Goal: Information Seeking & Learning: Check status

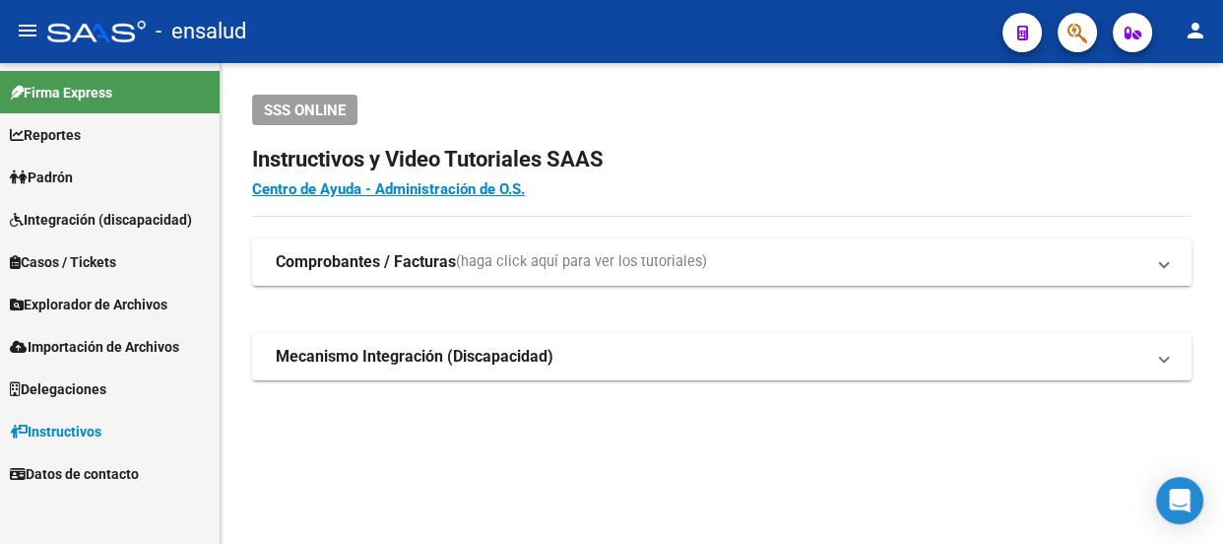
scroll to position [117, 0]
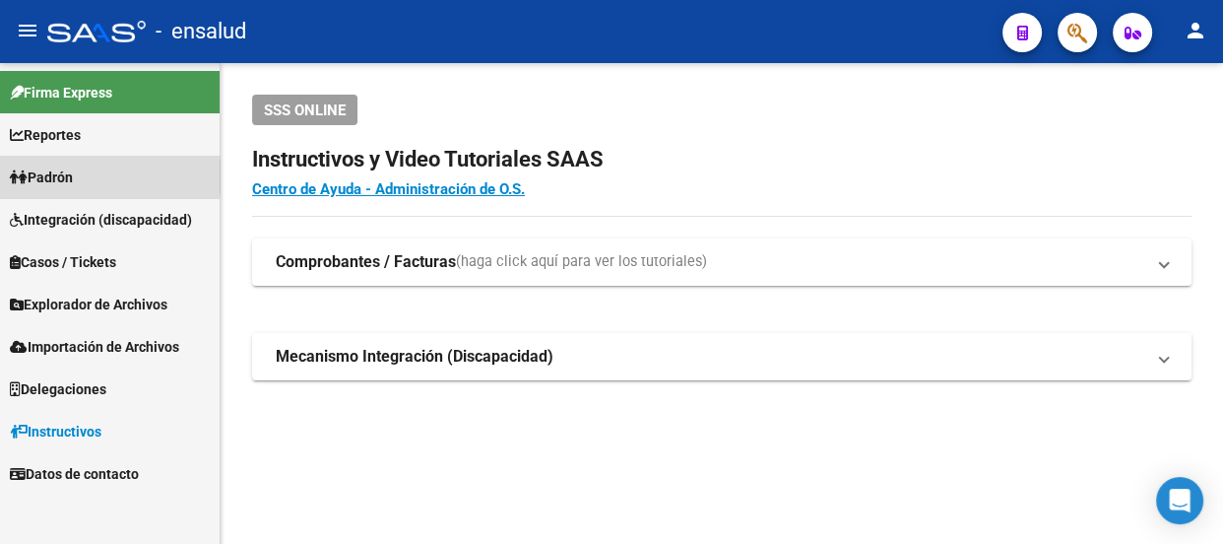
click at [98, 176] on link "Padrón" at bounding box center [110, 177] width 220 height 42
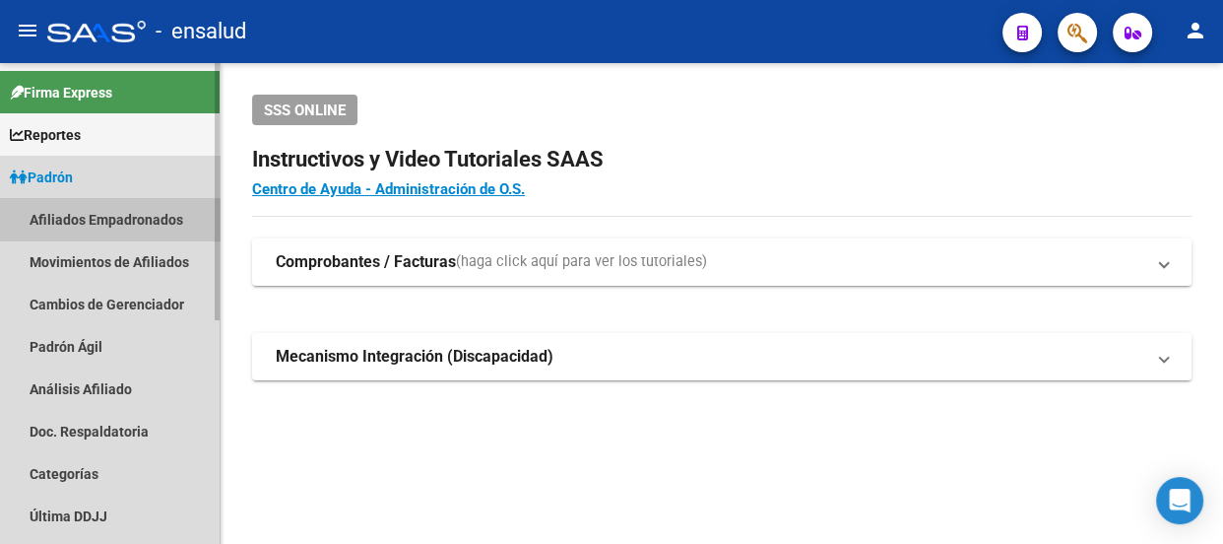
click at [115, 215] on link "Afiliados Empadronados" at bounding box center [110, 219] width 220 height 42
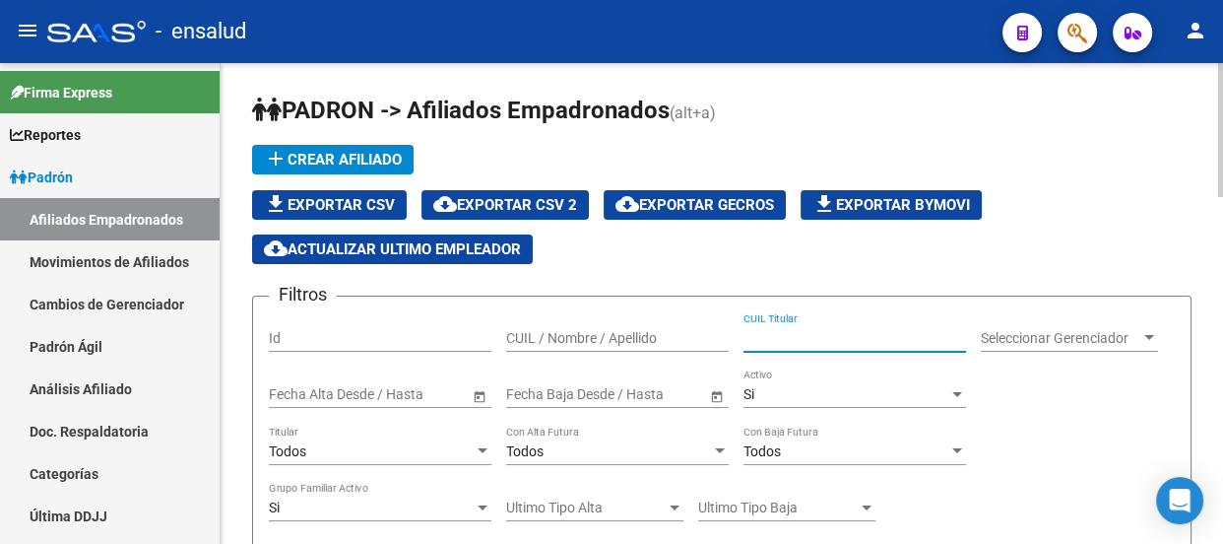
click at [822, 336] on input "CUIL Titular" at bounding box center [855, 338] width 223 height 17
paste input "20-41231397-7"
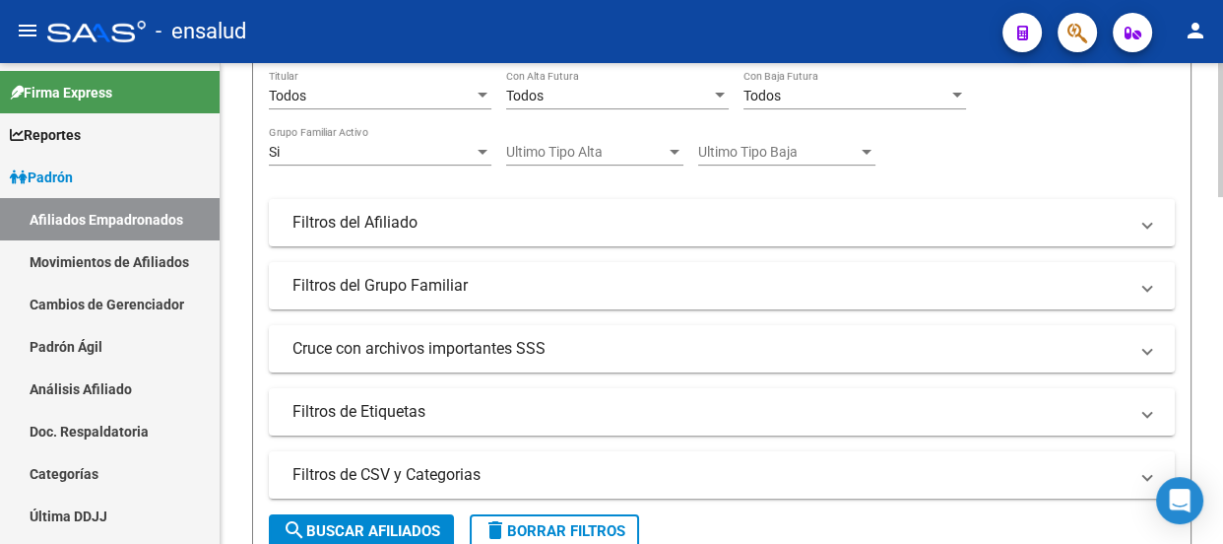
scroll to position [358, 0]
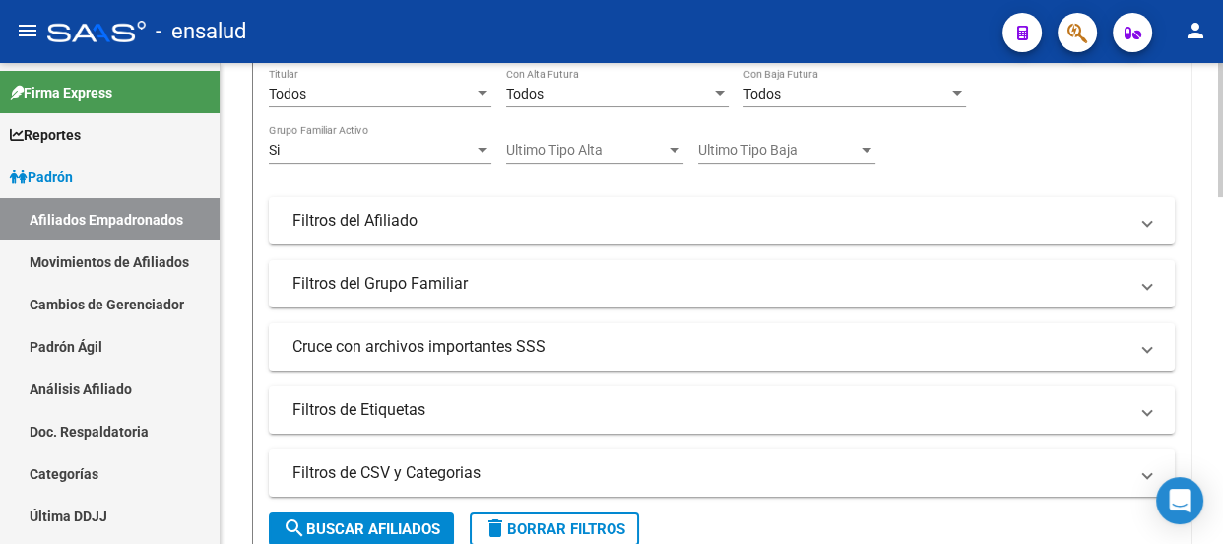
type input "20-41231397-7"
drag, startPoint x: 377, startPoint y: 526, endPoint x: 539, endPoint y: 401, distance: 204.3
click at [378, 526] on span "search Buscar Afiliados" at bounding box center [362, 529] width 158 height 18
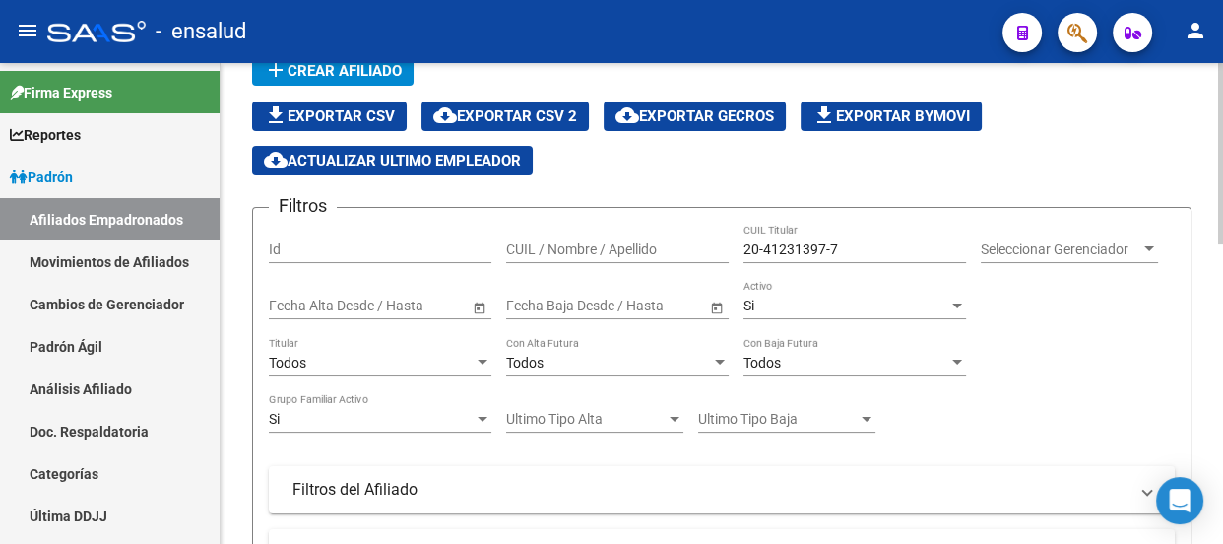
scroll to position [178, 0]
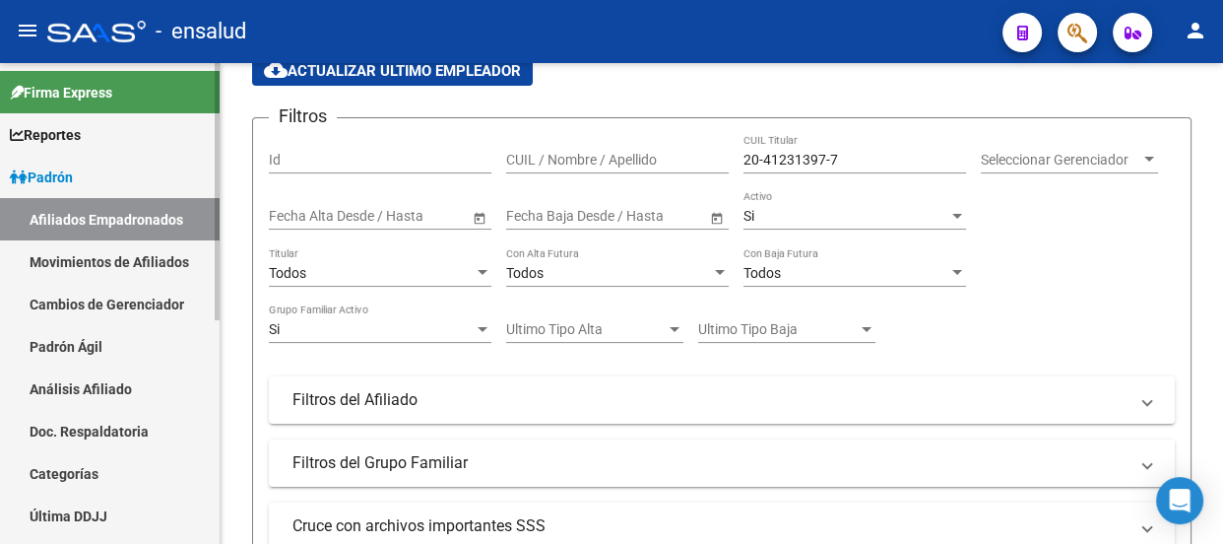
click at [109, 215] on link "Afiliados Empadronados" at bounding box center [110, 219] width 220 height 42
click at [118, 252] on link "Movimientos de Afiliados" at bounding box center [110, 261] width 220 height 42
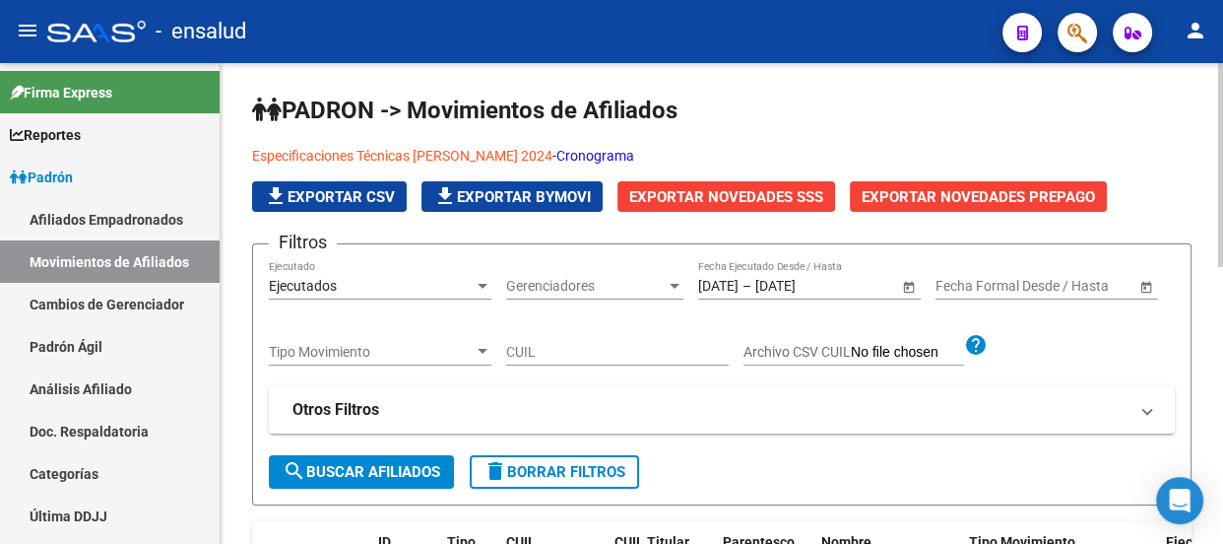
click at [535, 371] on div "CUIL" at bounding box center [617, 354] width 223 height 56
click at [561, 332] on div "CUIL" at bounding box center [617, 345] width 223 height 39
paste input "20-41231397-7"
type input "20-41231397-7"
click at [379, 468] on span "search Buscar Afiliados" at bounding box center [362, 472] width 158 height 18
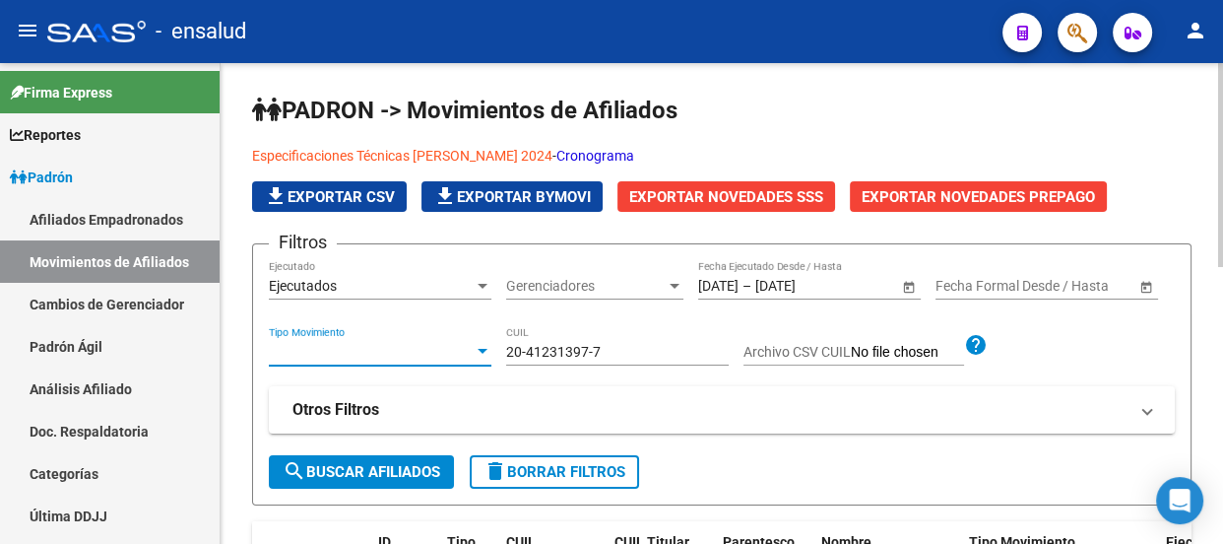
click at [468, 347] on span "Tipo Movimiento" at bounding box center [371, 352] width 205 height 17
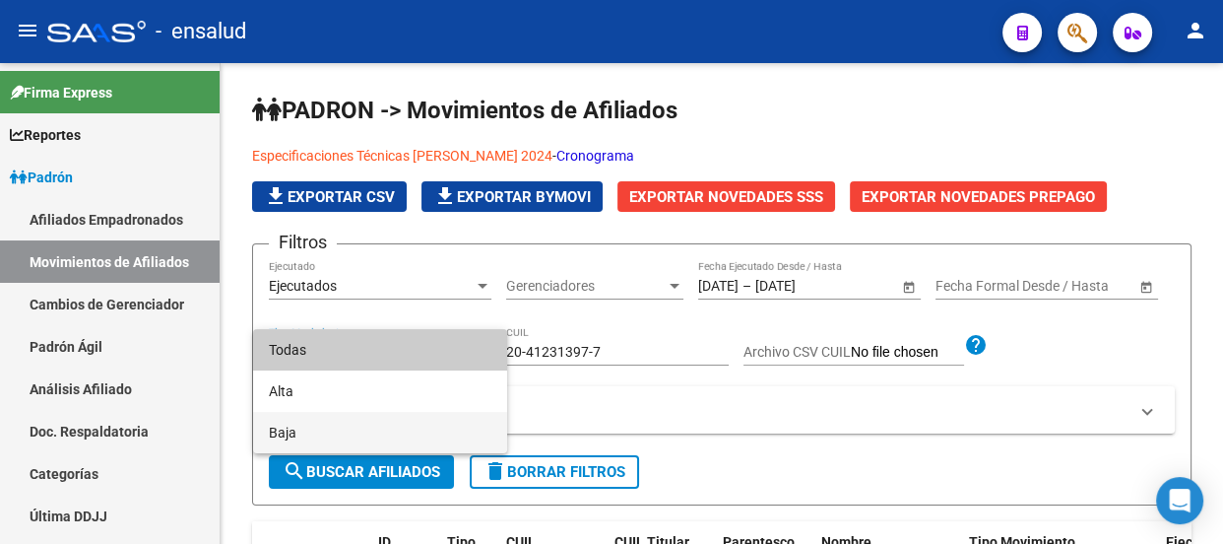
click at [432, 432] on span "Baja" at bounding box center [380, 432] width 223 height 41
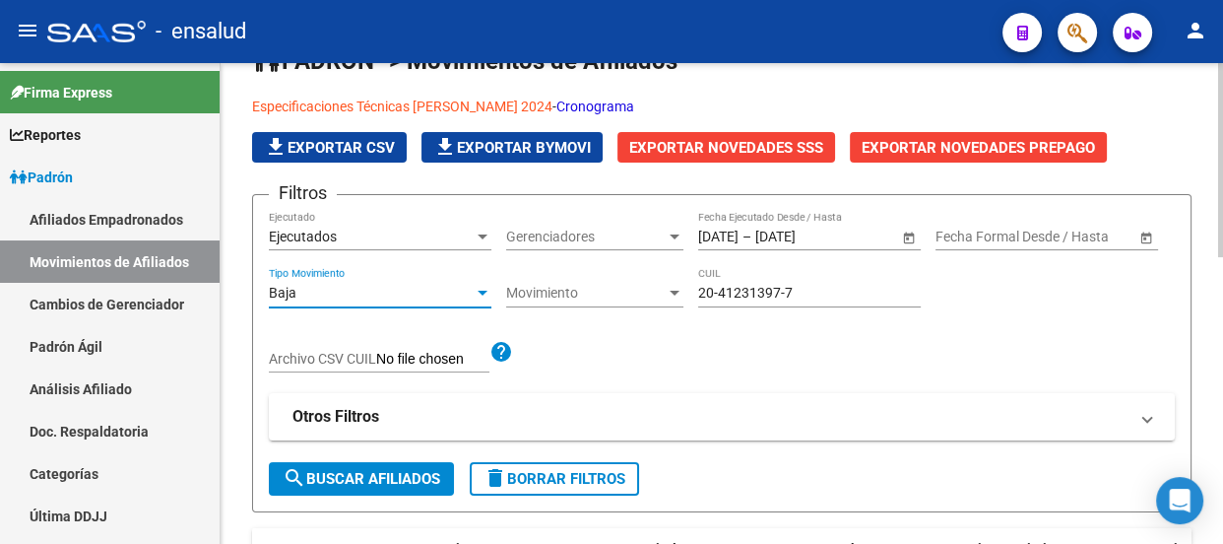
scroll to position [89, 0]
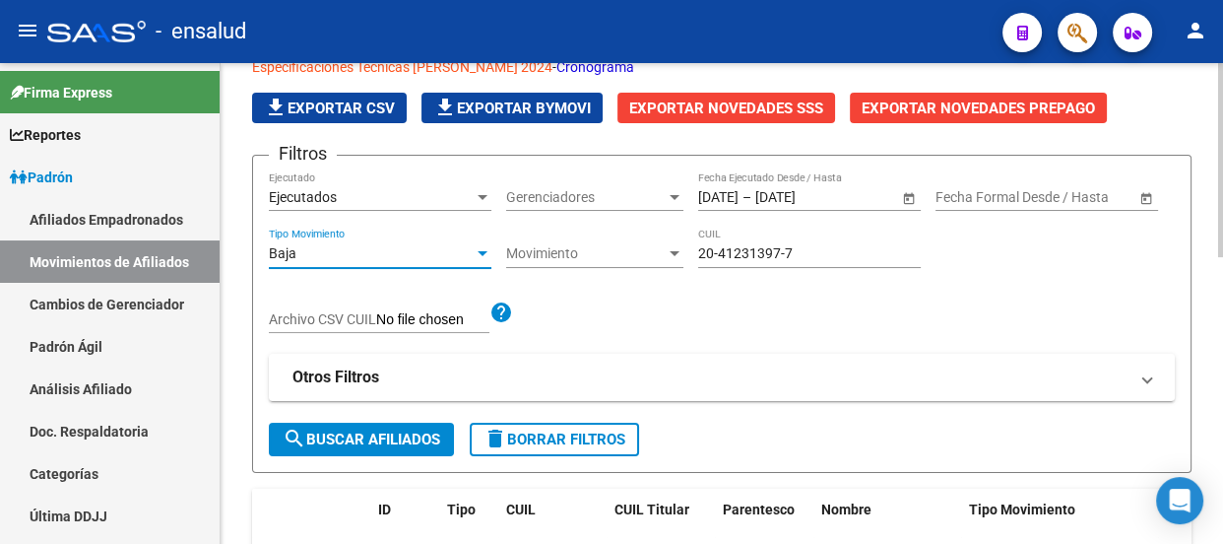
click at [360, 435] on span "search Buscar Afiliados" at bounding box center [362, 439] width 158 height 18
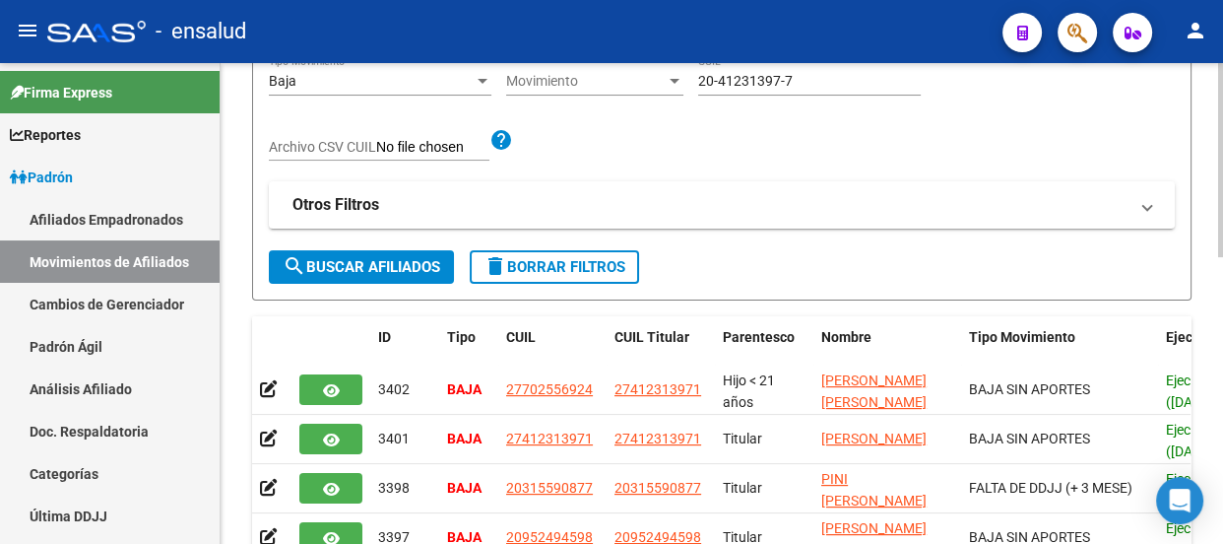
scroll to position [358, 0]
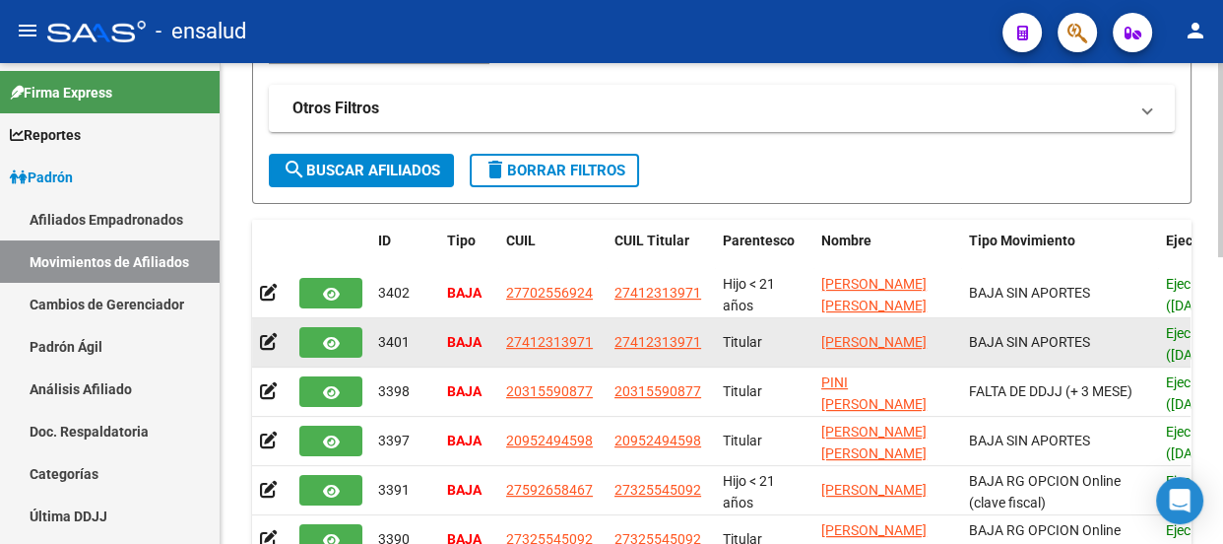
click at [884, 345] on app-link-go-to "[PERSON_NAME]" at bounding box center [873, 342] width 105 height 23
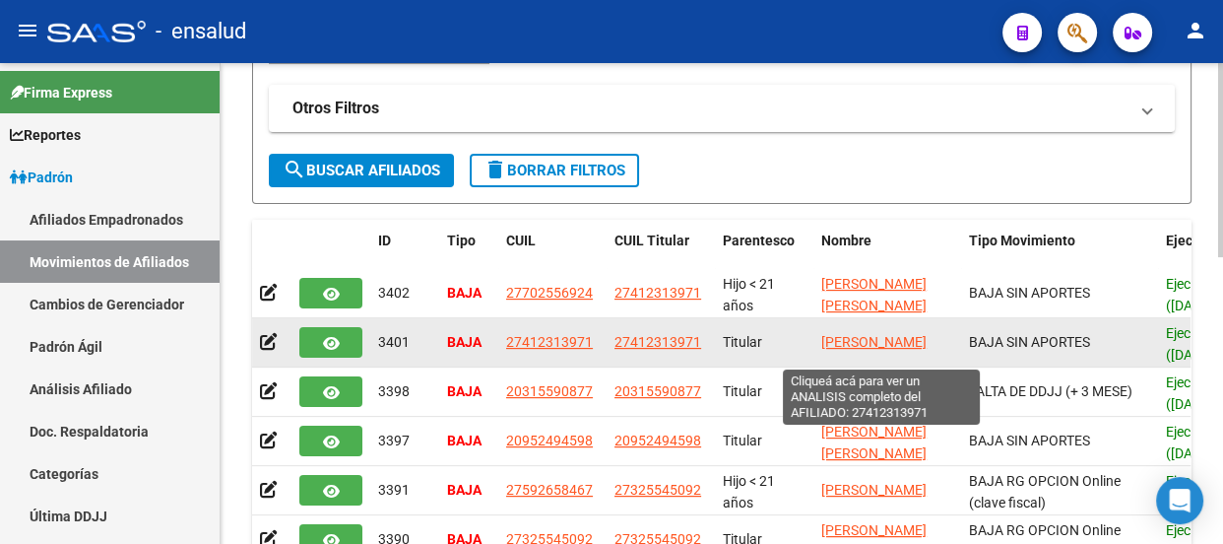
click at [884, 334] on span "[PERSON_NAME]" at bounding box center [873, 342] width 105 height 16
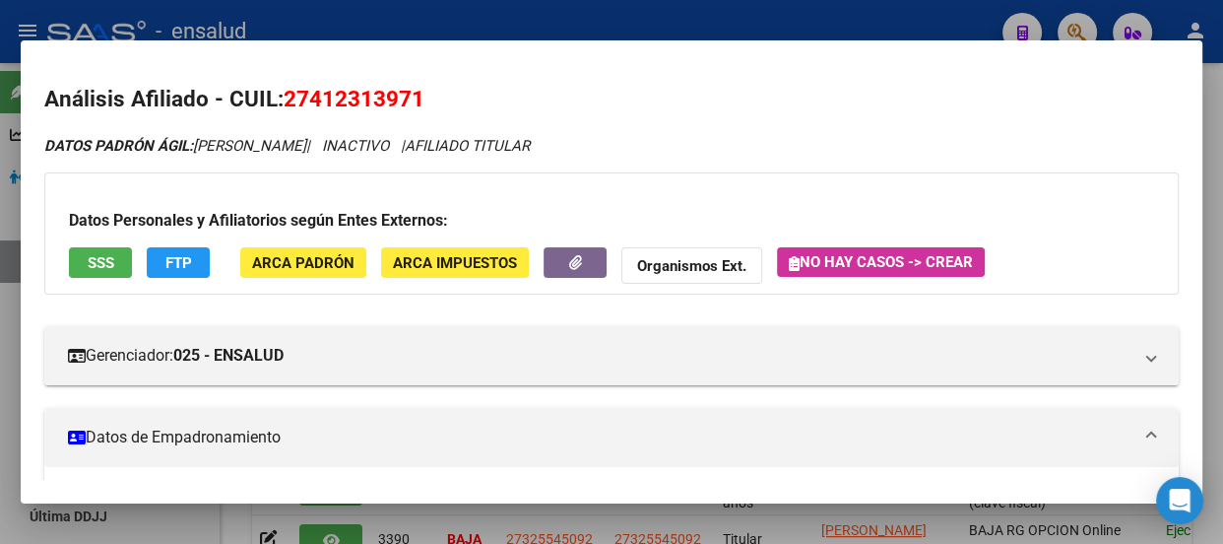
click at [947, 18] on div at bounding box center [611, 272] width 1223 height 544
type textarea "27412313971"
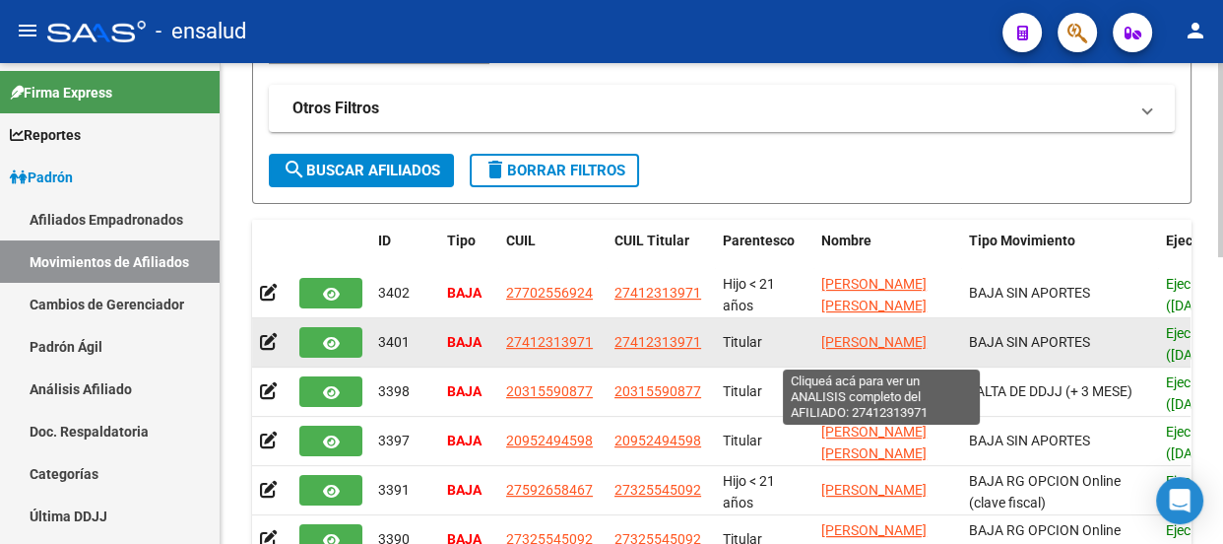
click at [880, 334] on span "[PERSON_NAME]" at bounding box center [873, 342] width 105 height 16
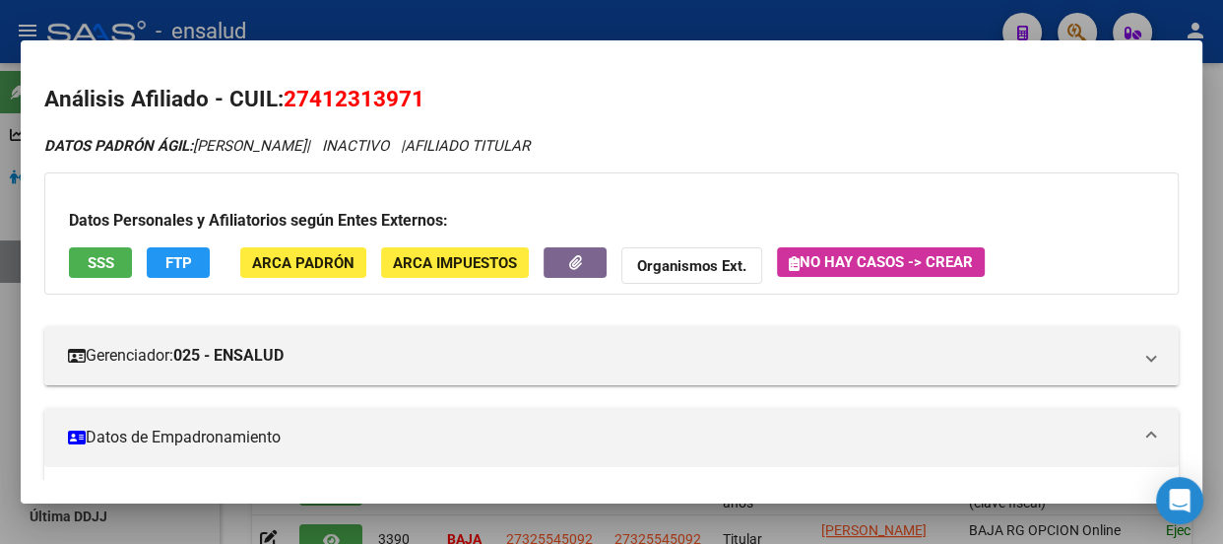
click at [817, 22] on div at bounding box center [611, 272] width 1223 height 544
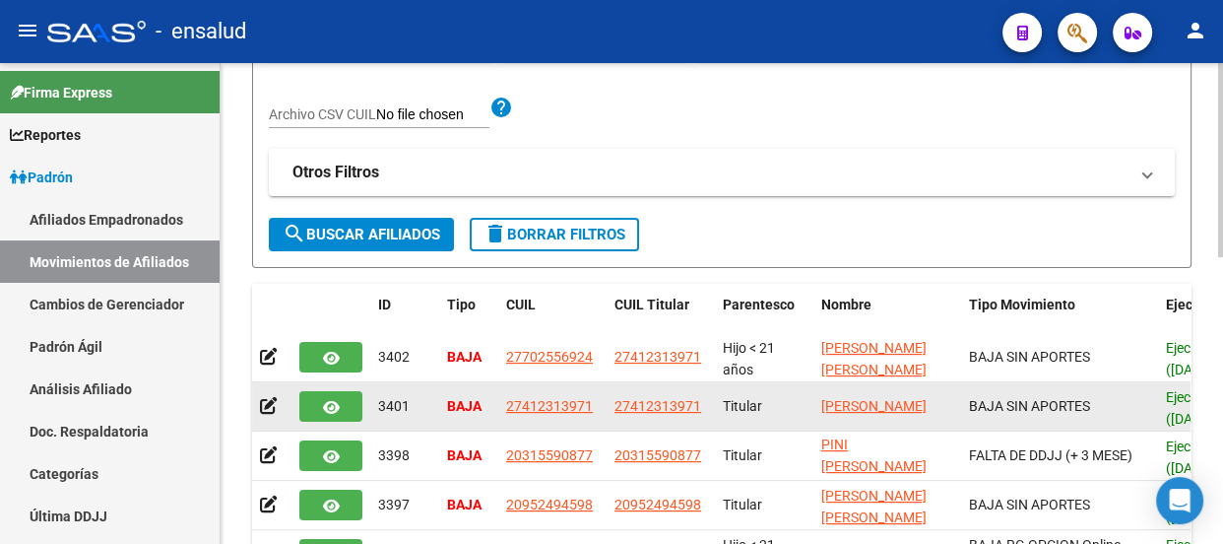
scroll to position [89, 0]
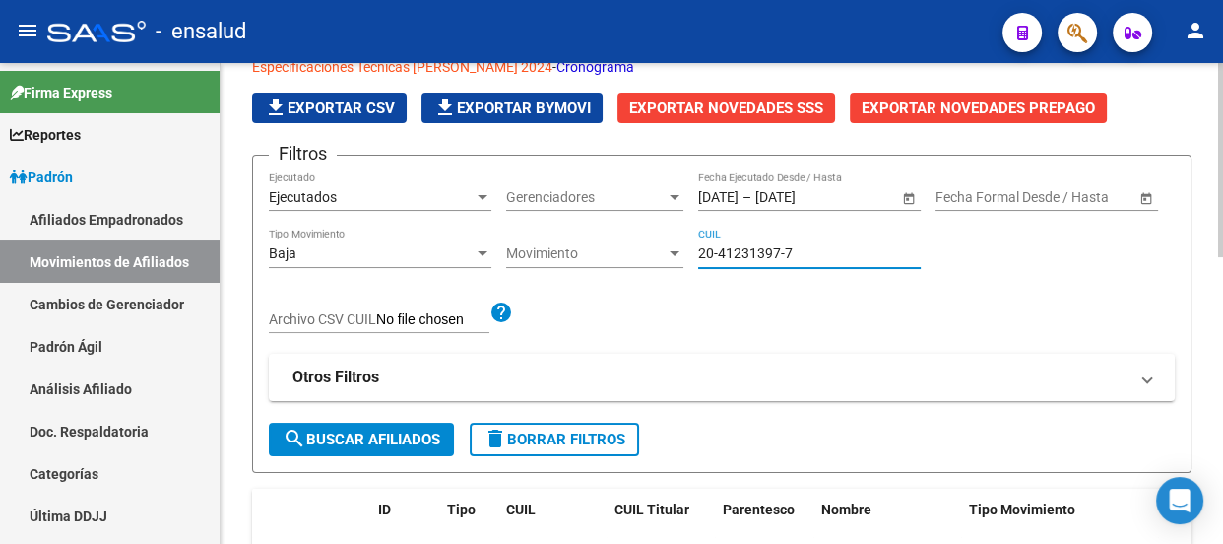
drag, startPoint x: 820, startPoint y: 252, endPoint x: 659, endPoint y: 244, distance: 161.7
click at [660, 245] on div "Filtros Ejecutados Ejecutado Gerenciadores Gerenciadores [DATE] [DATE] – [DATE]…" at bounding box center [722, 296] width 906 height 251
paste input "38059773-0"
type input "20-38059773-0"
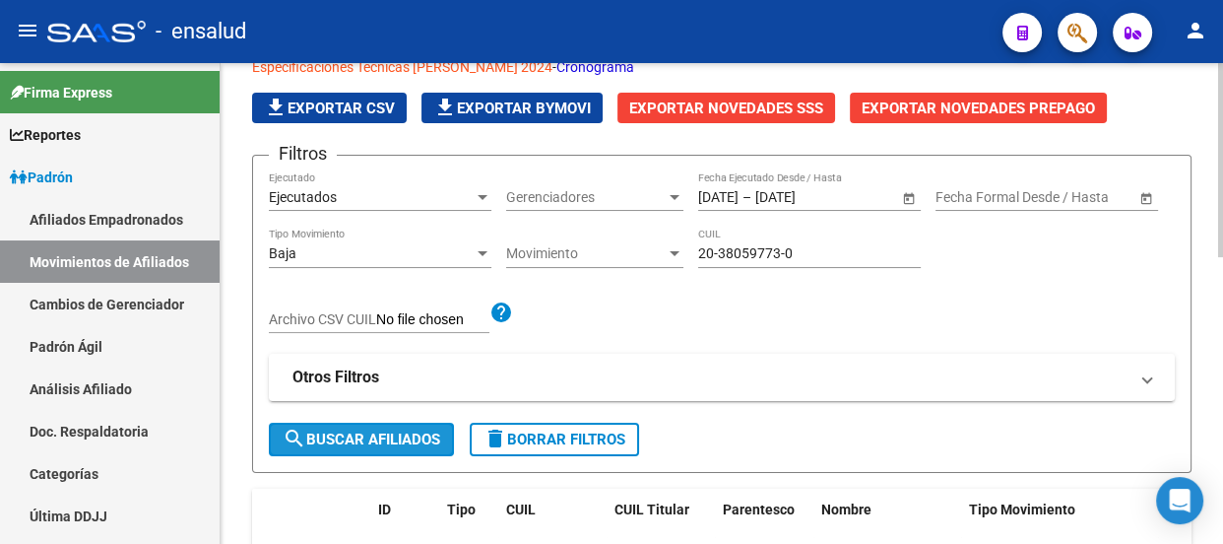
click at [355, 431] on span "search Buscar Afiliados" at bounding box center [362, 439] width 158 height 18
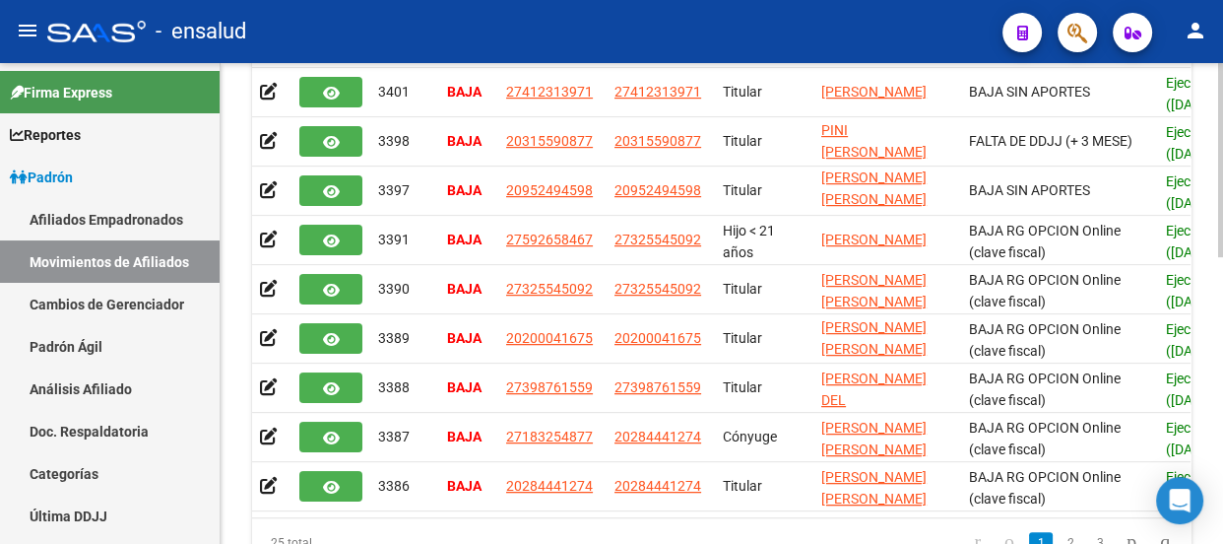
scroll to position [706, 0]
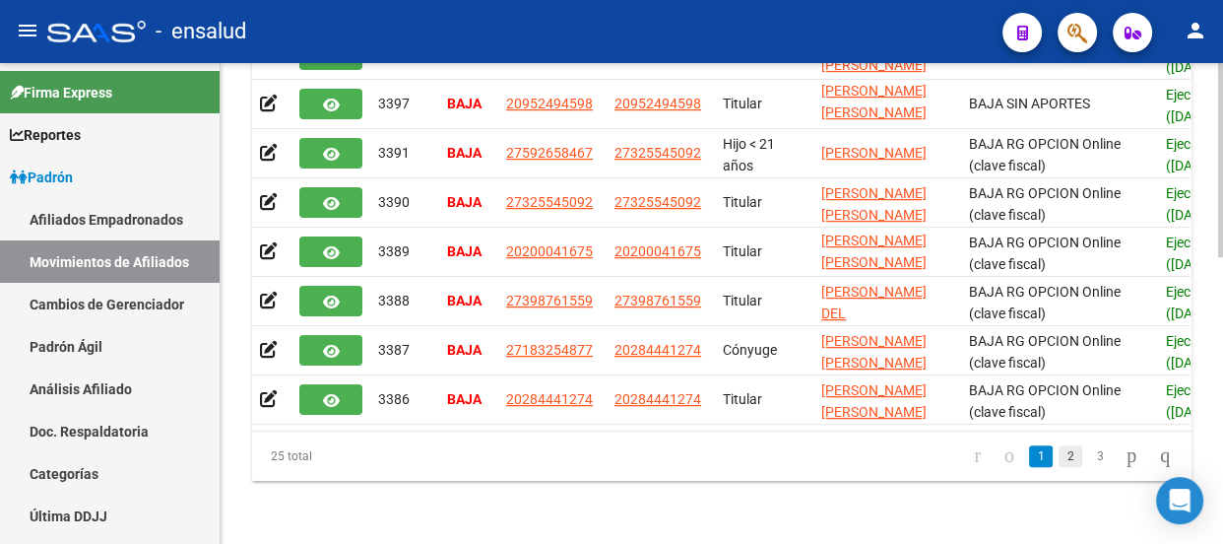
click at [1059, 460] on link "2" at bounding box center [1071, 456] width 24 height 22
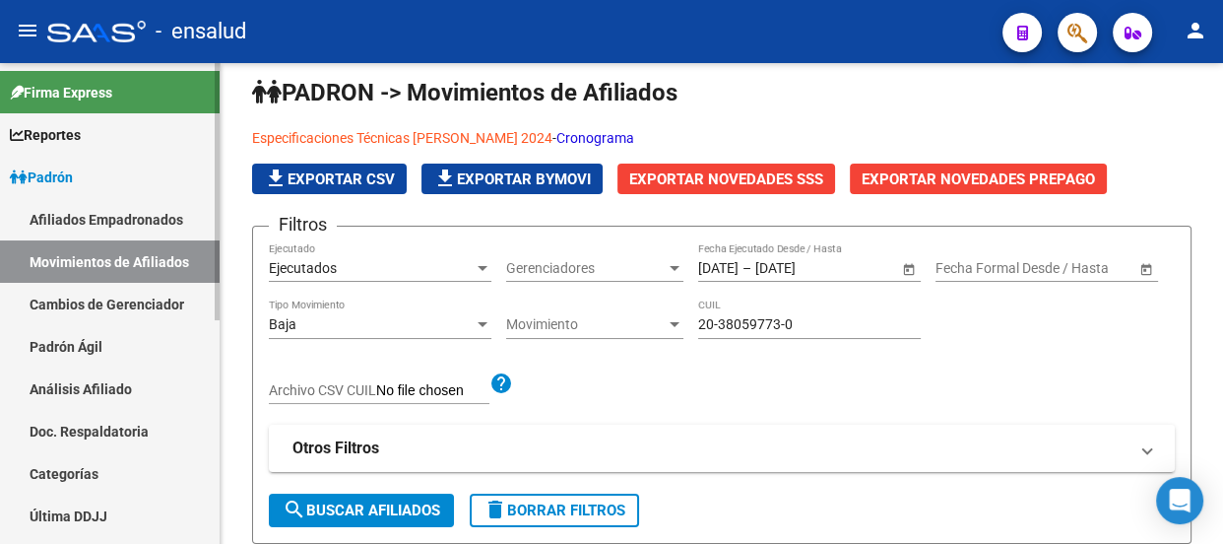
scroll to position [0, 0]
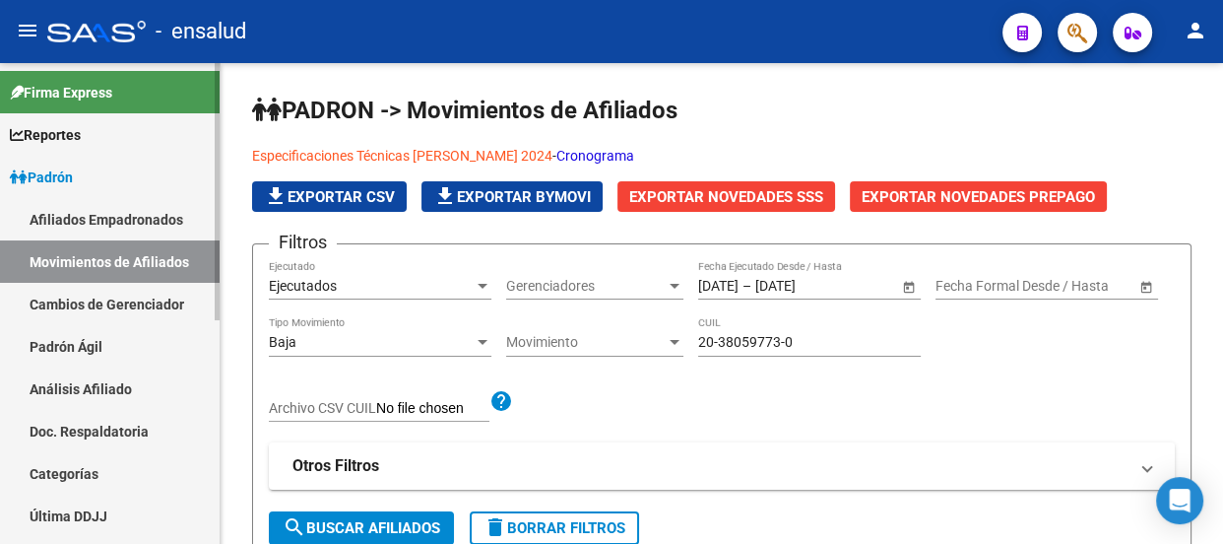
click at [71, 171] on span "Padrón" at bounding box center [41, 177] width 63 height 22
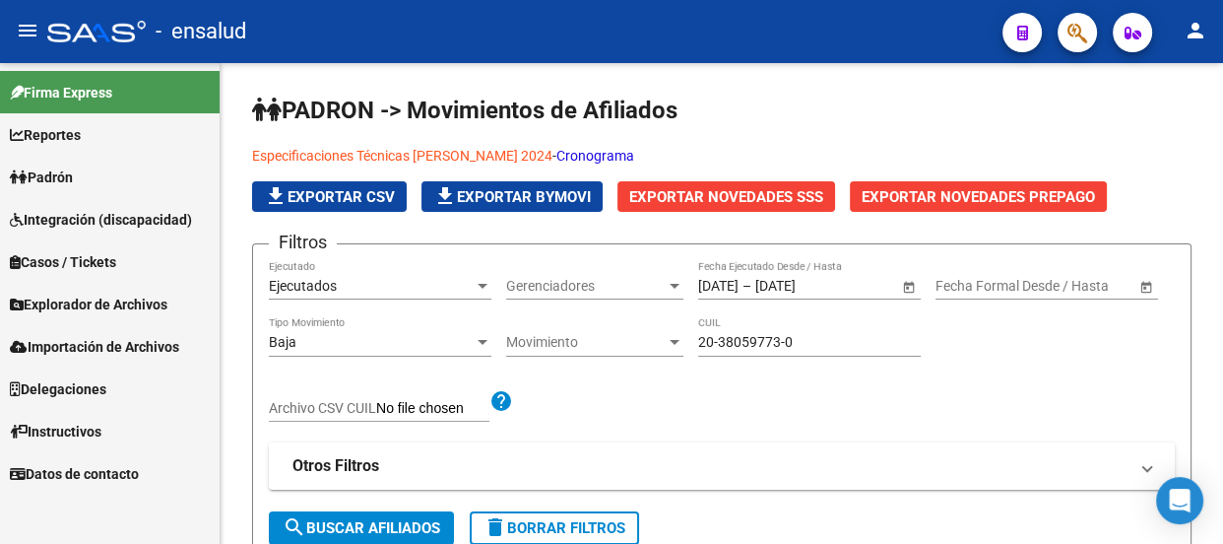
click at [73, 172] on span "Padrón" at bounding box center [41, 177] width 63 height 22
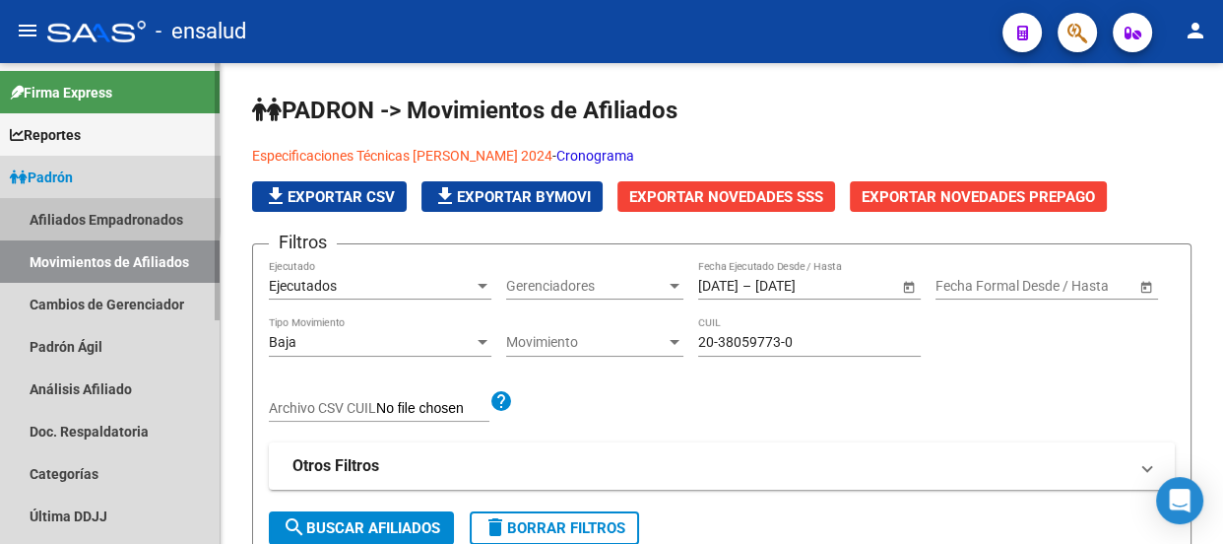
drag, startPoint x: 85, startPoint y: 216, endPoint x: 118, endPoint y: 218, distance: 33.5
click at [88, 216] on link "Afiliados Empadronados" at bounding box center [110, 219] width 220 height 42
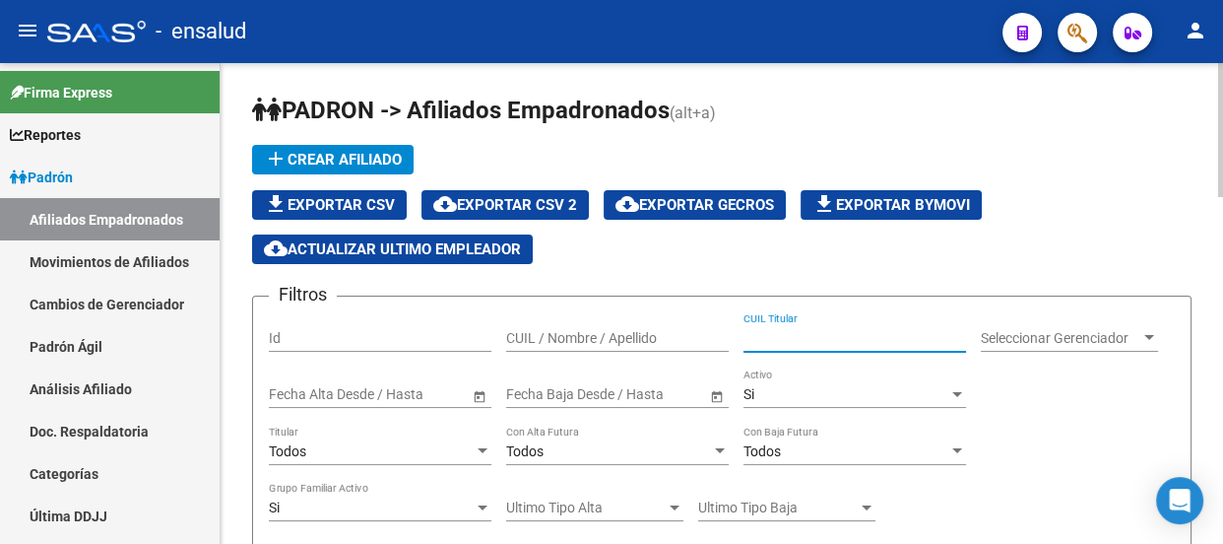
click at [802, 331] on input "CUIL Titular" at bounding box center [855, 338] width 223 height 17
paste input "20-38059773-0"
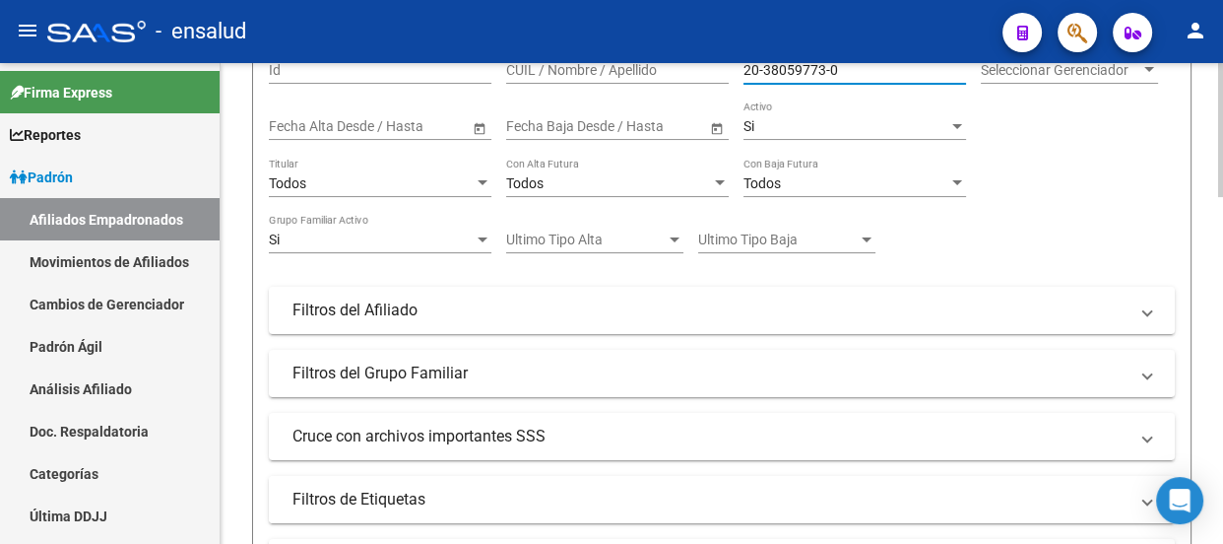
scroll to position [447, 0]
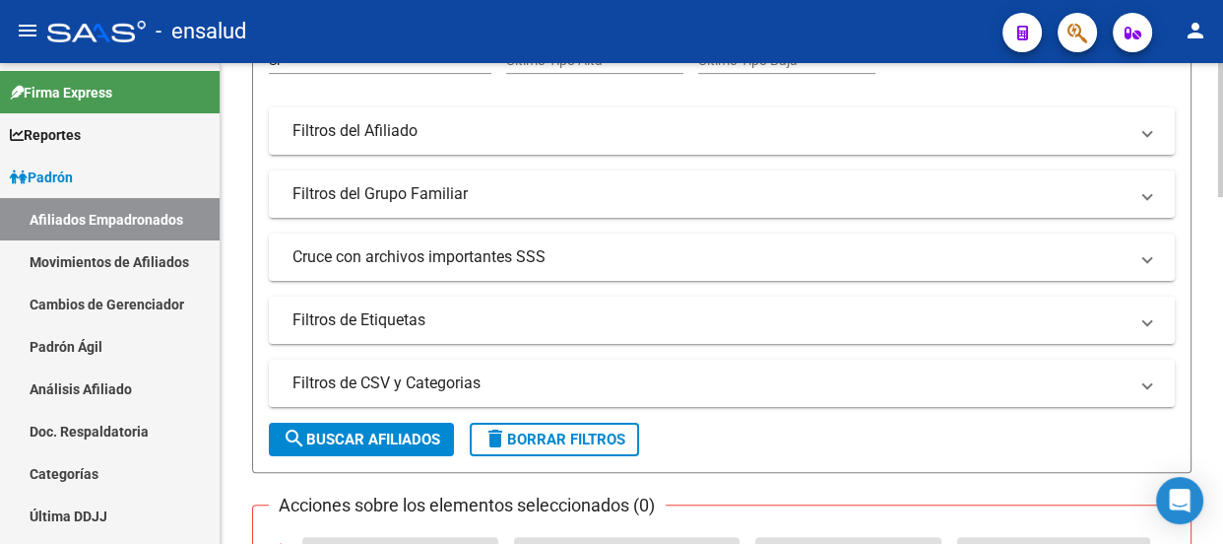
type input "20-38059773-0"
click at [324, 424] on button "search Buscar Afiliados" at bounding box center [361, 439] width 185 height 33
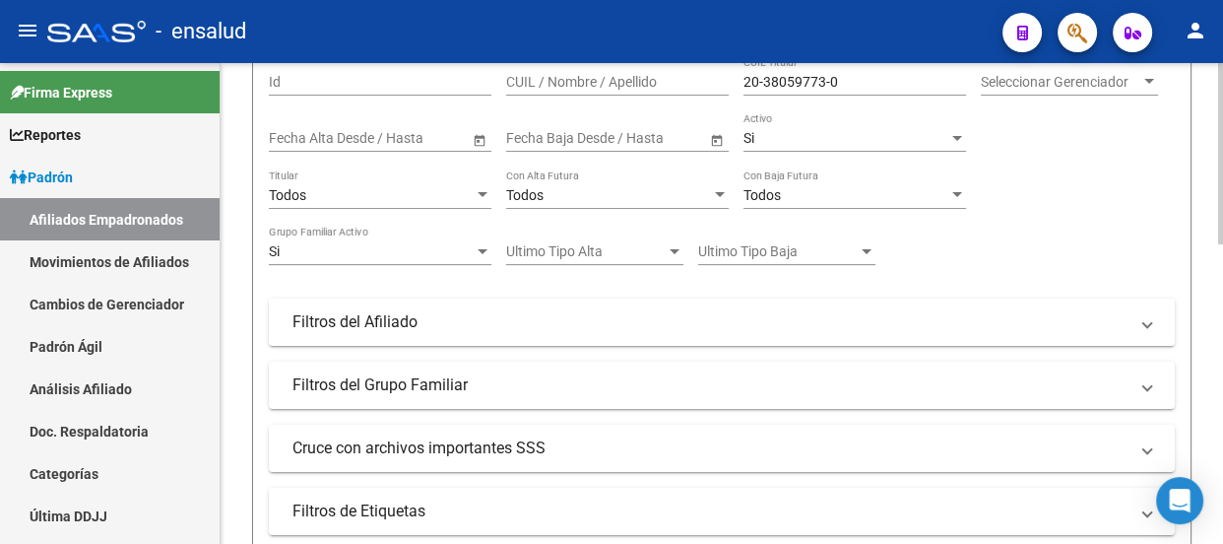
scroll to position [0, 0]
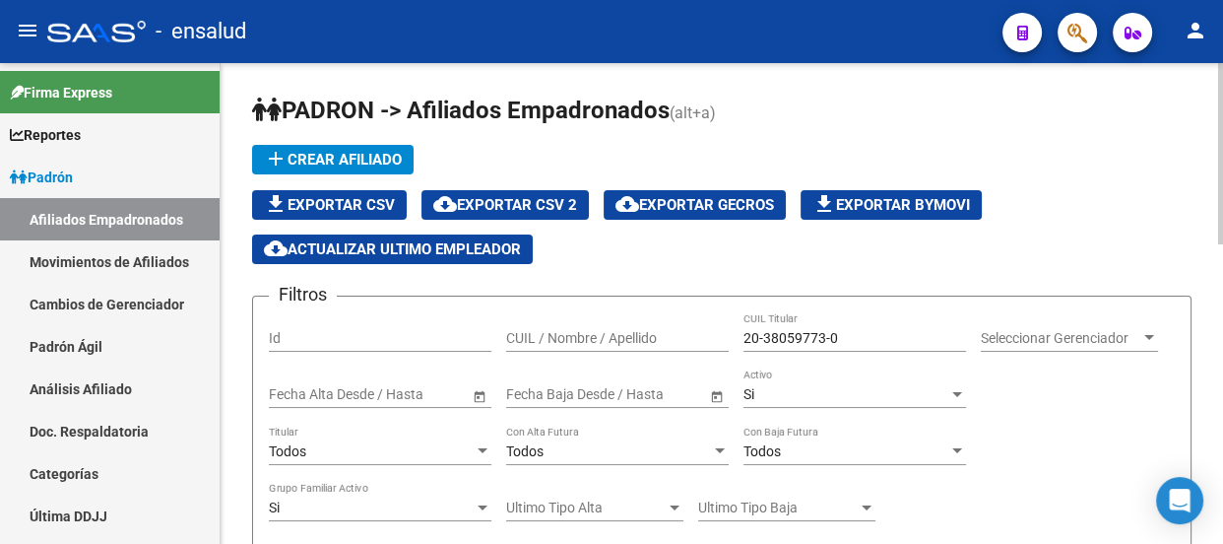
click at [871, 399] on div "Si" at bounding box center [846, 394] width 205 height 17
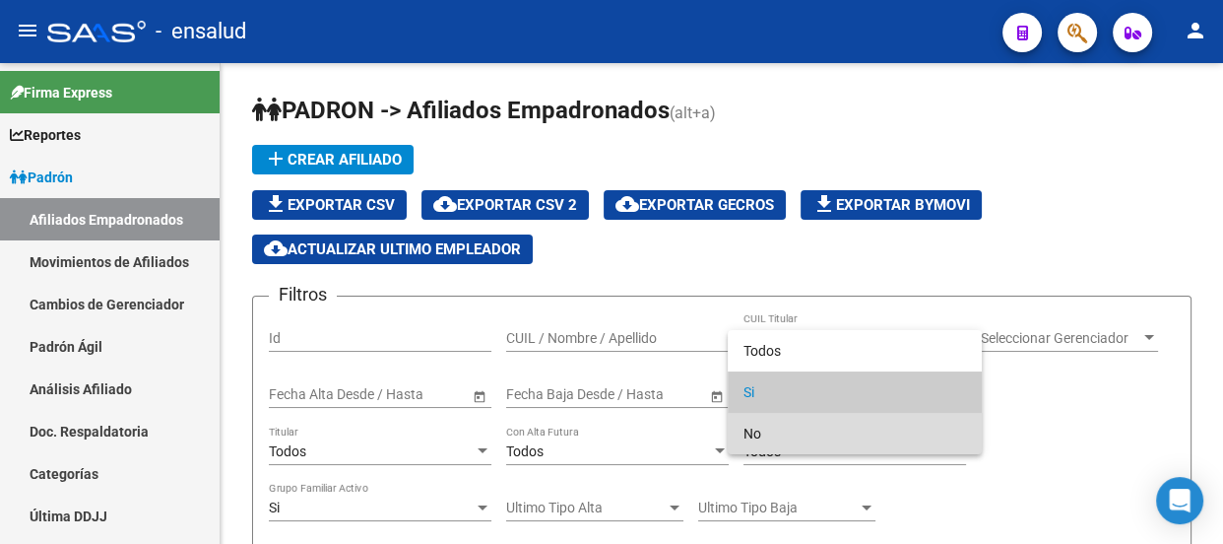
click at [856, 439] on span "No" at bounding box center [855, 433] width 223 height 41
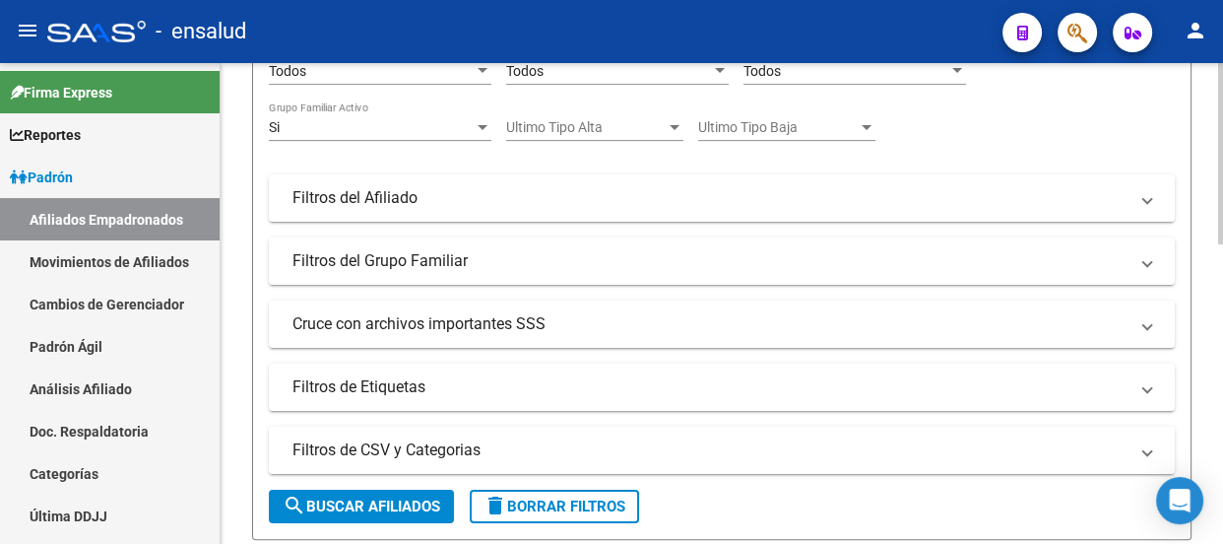
scroll to position [447, 0]
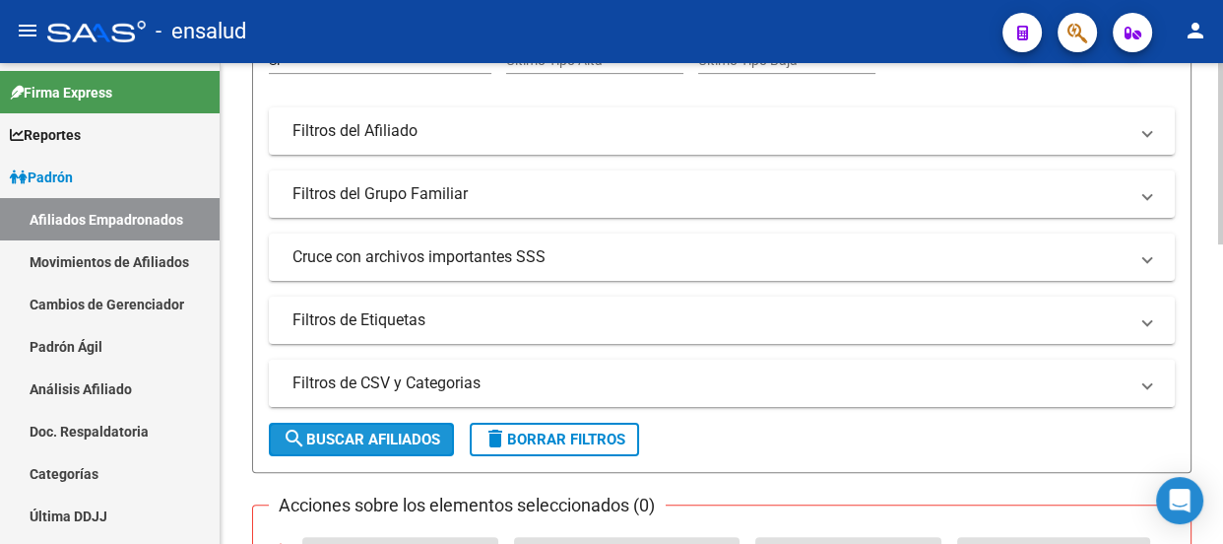
drag, startPoint x: 337, startPoint y: 432, endPoint x: 472, endPoint y: 374, distance: 146.9
click at [339, 432] on span "search Buscar Afiliados" at bounding box center [362, 439] width 158 height 18
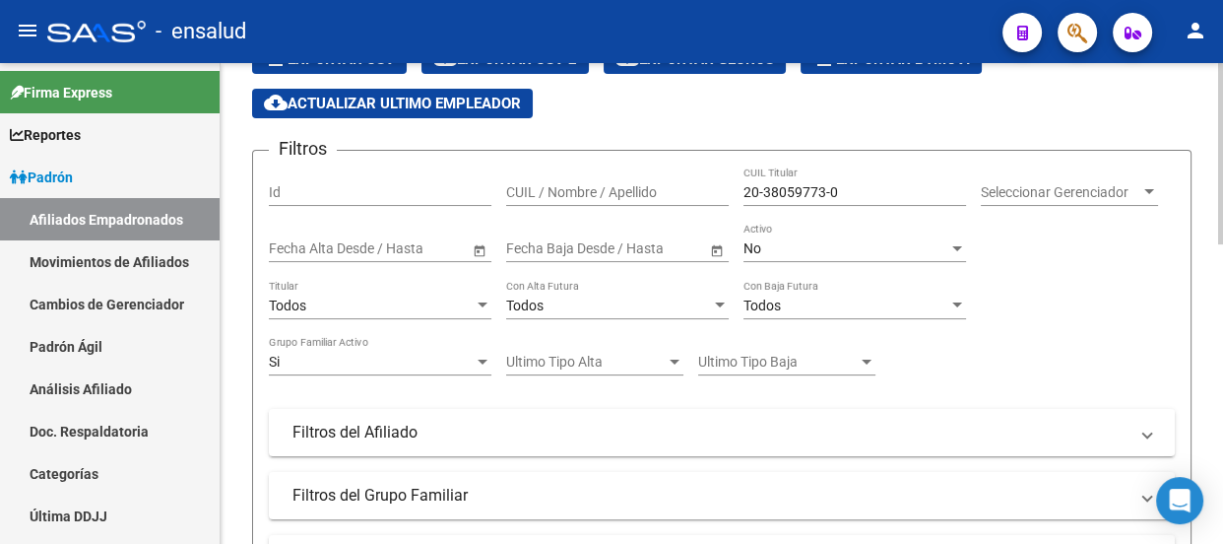
scroll to position [0, 0]
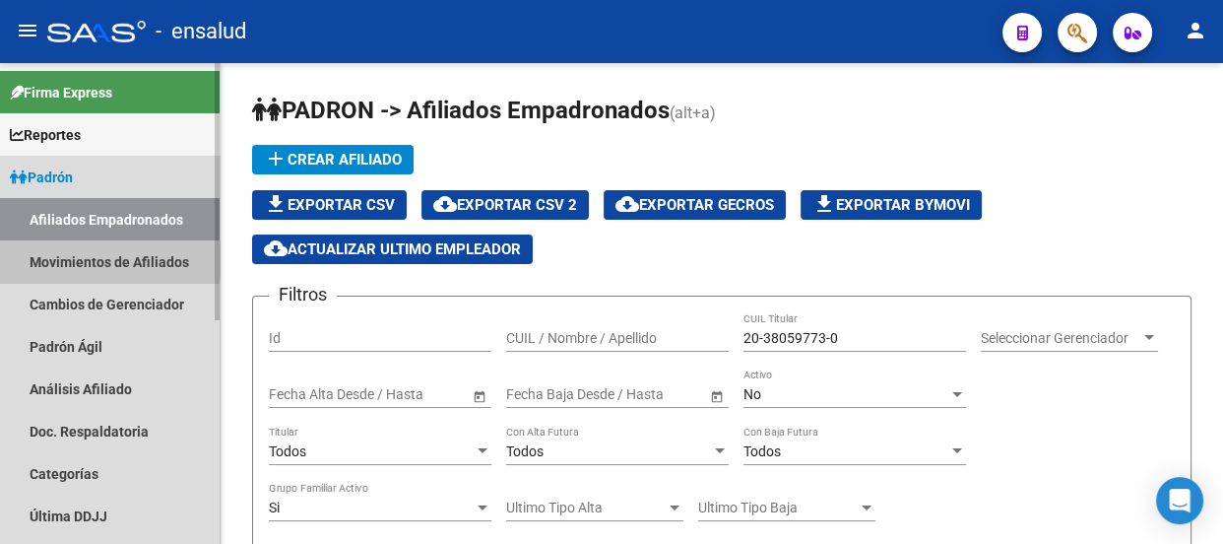
click at [80, 258] on link "Movimientos de Afiliados" at bounding box center [110, 261] width 220 height 42
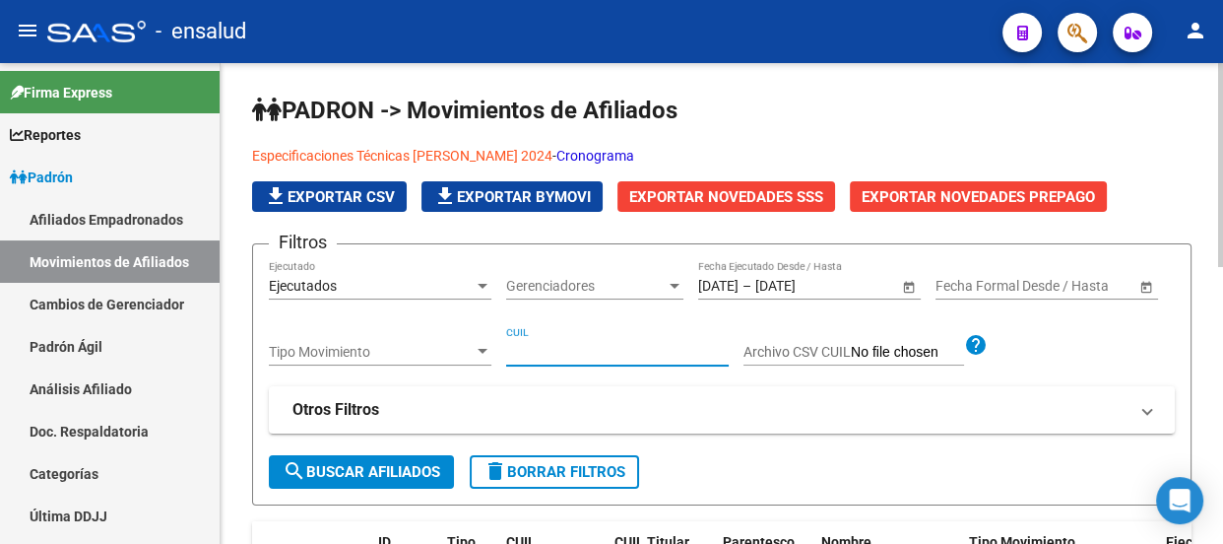
click at [580, 345] on input "CUIL" at bounding box center [617, 352] width 223 height 17
paste input "20-38059773-0"
type input "20-38059773-0"
click at [361, 471] on span "search Buscar Afiliados" at bounding box center [362, 472] width 158 height 18
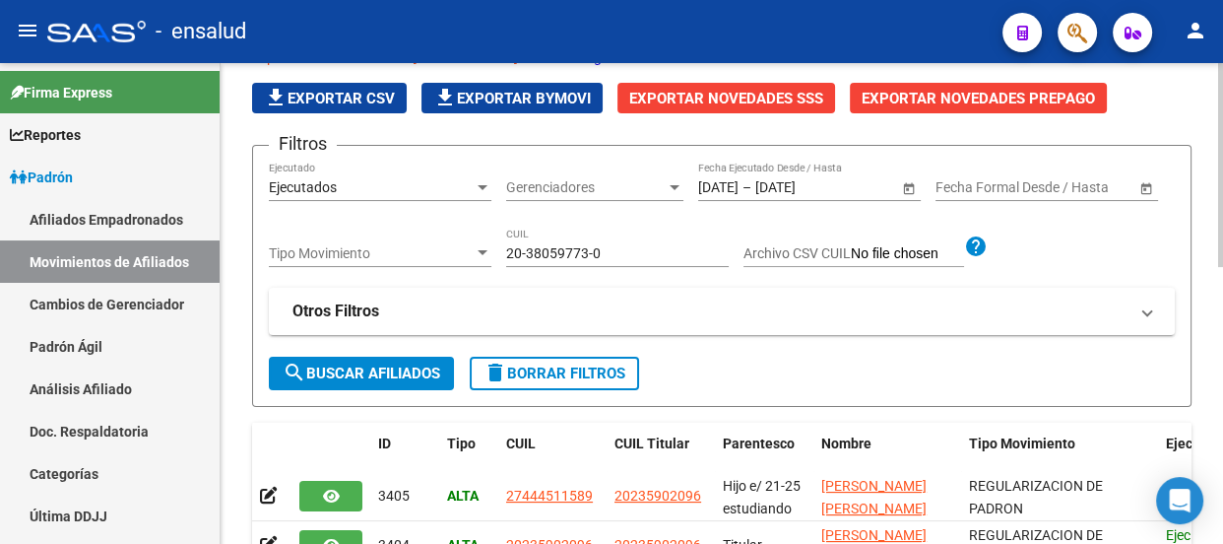
scroll to position [89, 0]
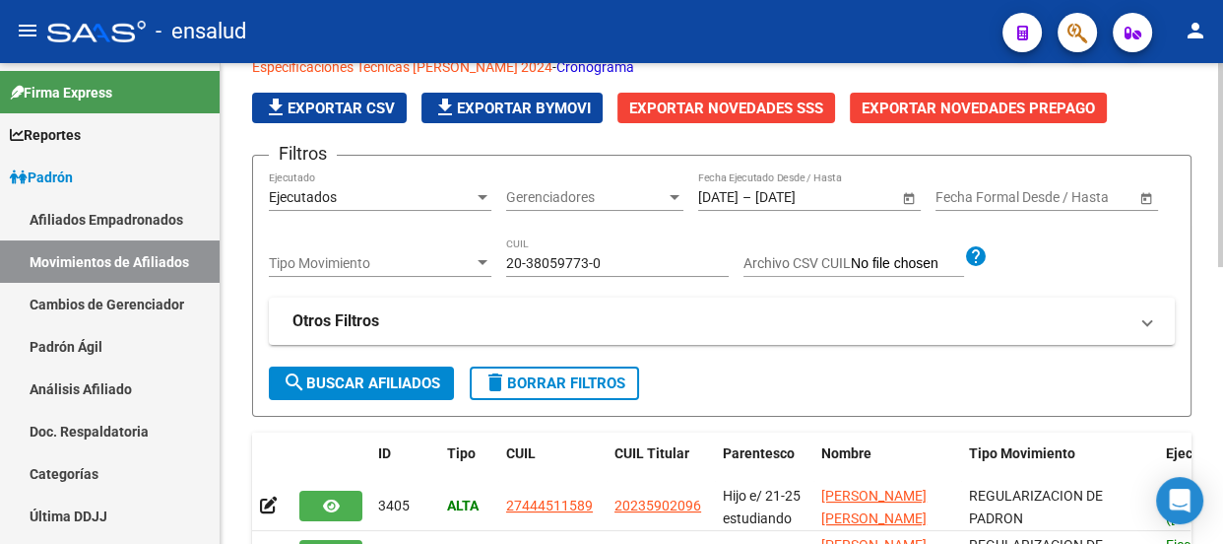
click at [441, 263] on span "Tipo Movimiento" at bounding box center [371, 263] width 205 height 17
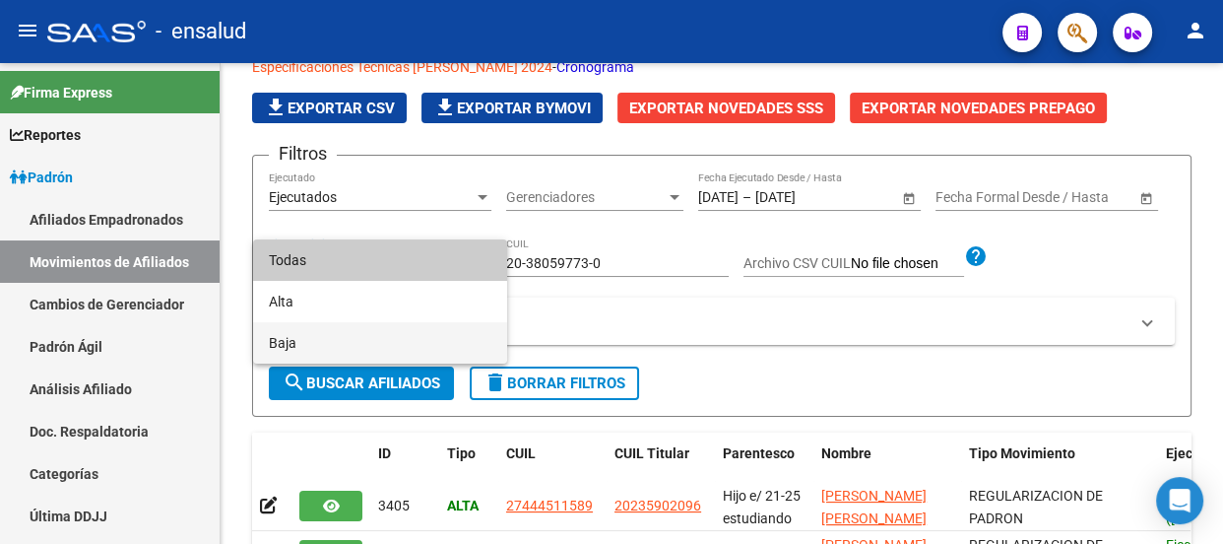
click at [401, 344] on span "Baja" at bounding box center [380, 342] width 223 height 41
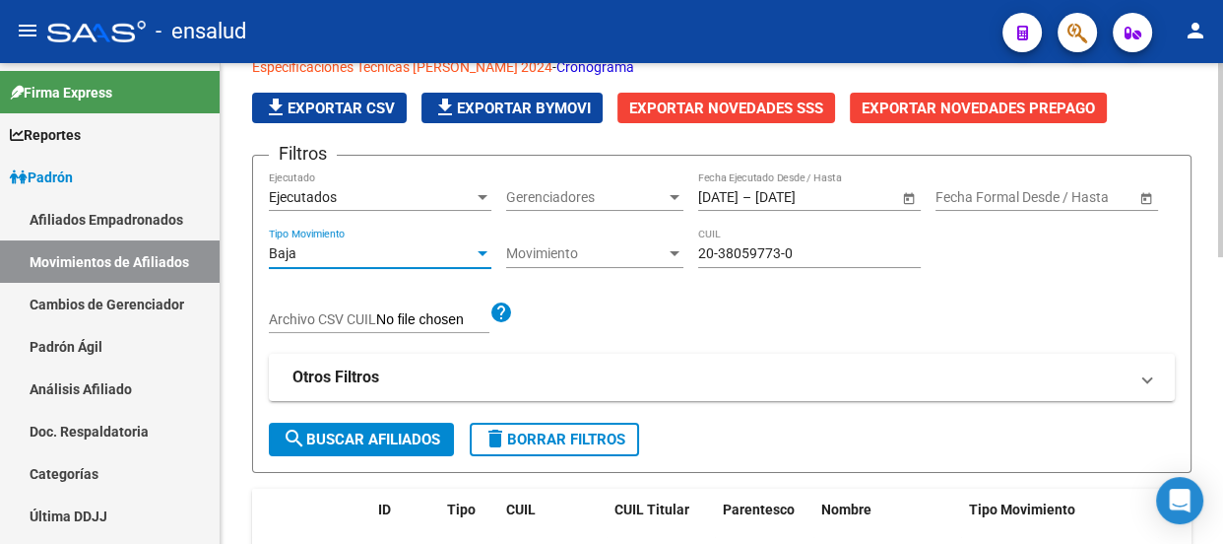
click at [402, 436] on span "search Buscar Afiliados" at bounding box center [362, 439] width 158 height 18
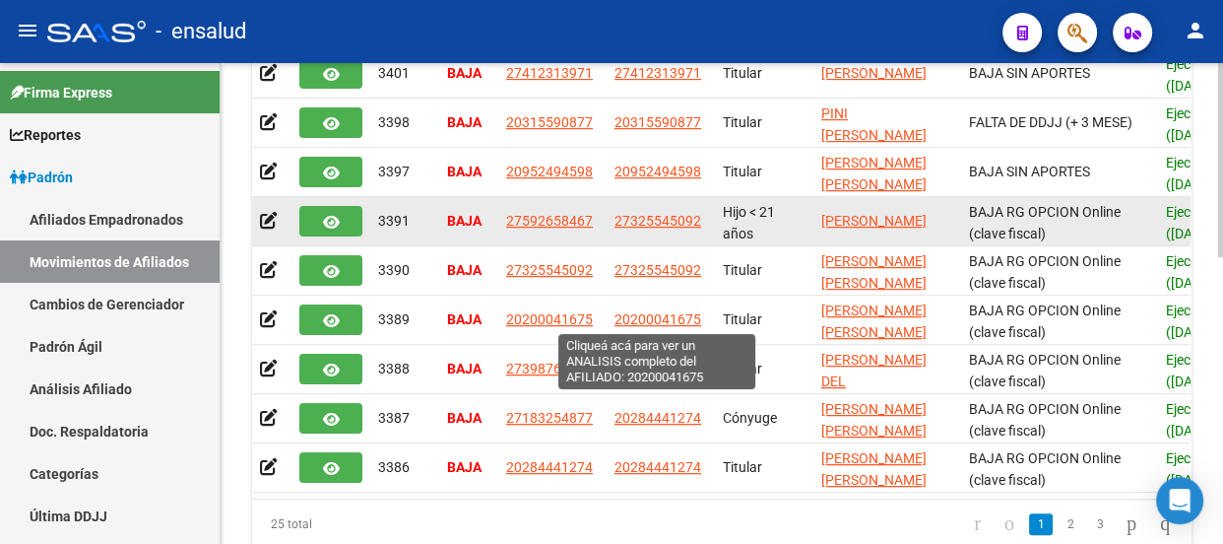
scroll to position [706, 0]
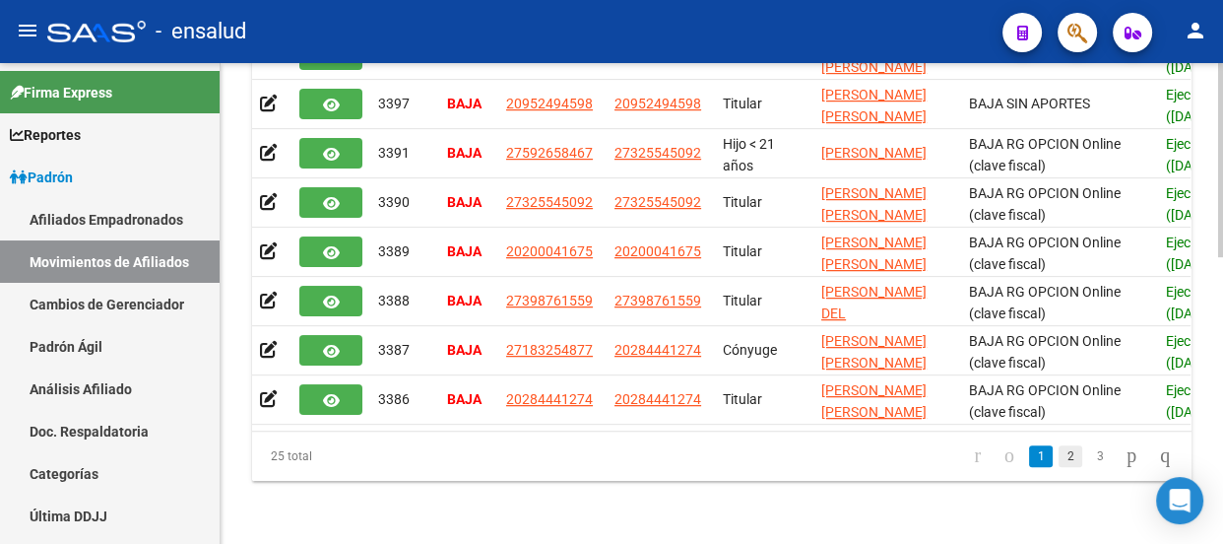
click at [1059, 461] on link "2" at bounding box center [1071, 456] width 24 height 22
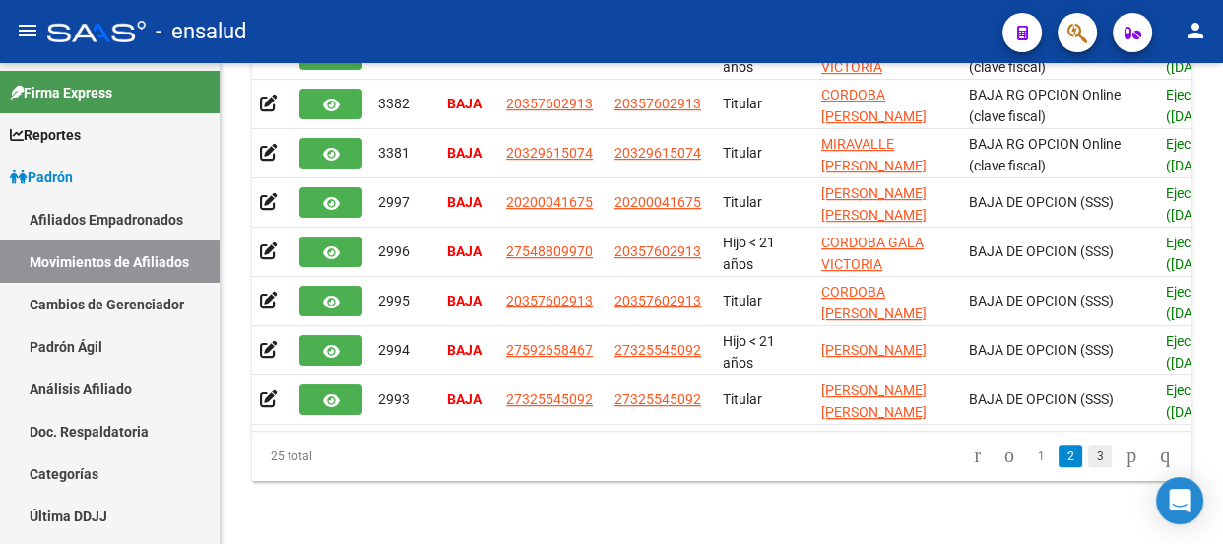
click at [1088, 452] on link "3" at bounding box center [1100, 456] width 24 height 22
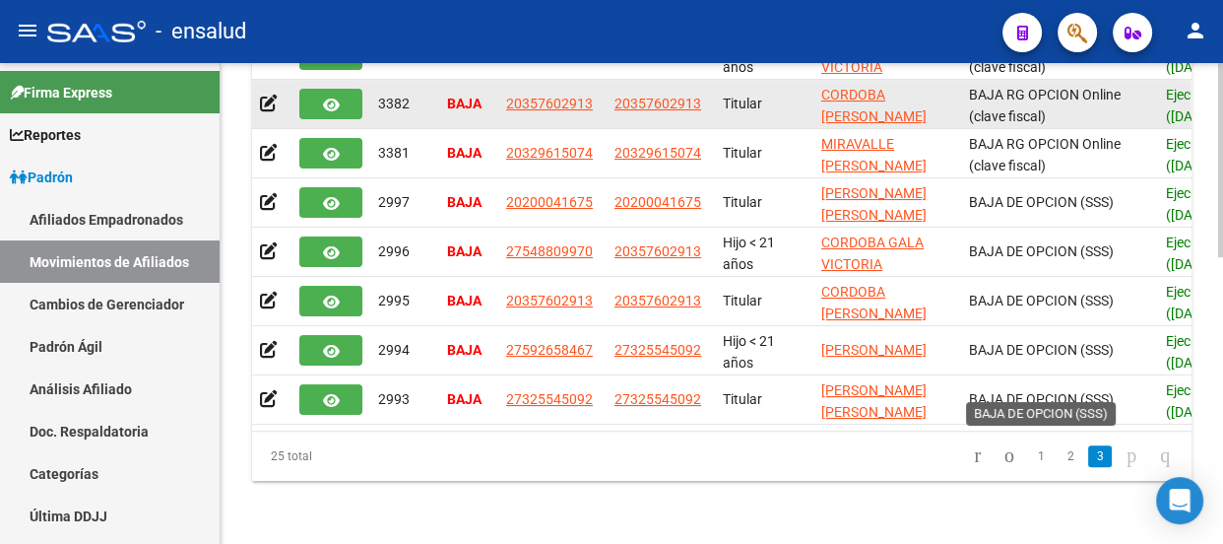
scroll to position [460, 0]
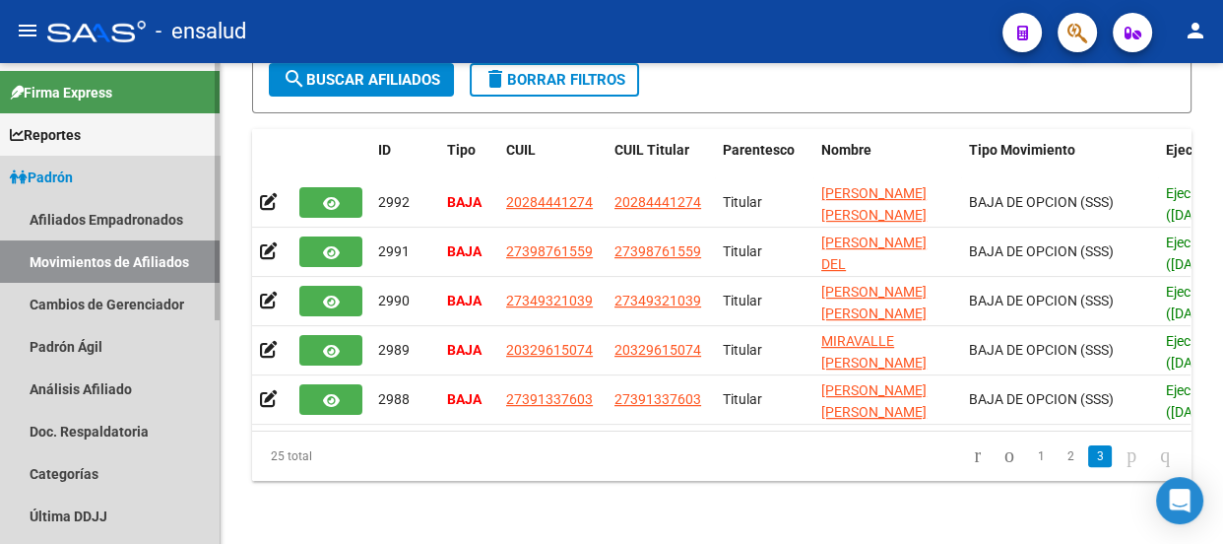
click at [58, 174] on span "Padrón" at bounding box center [41, 177] width 63 height 22
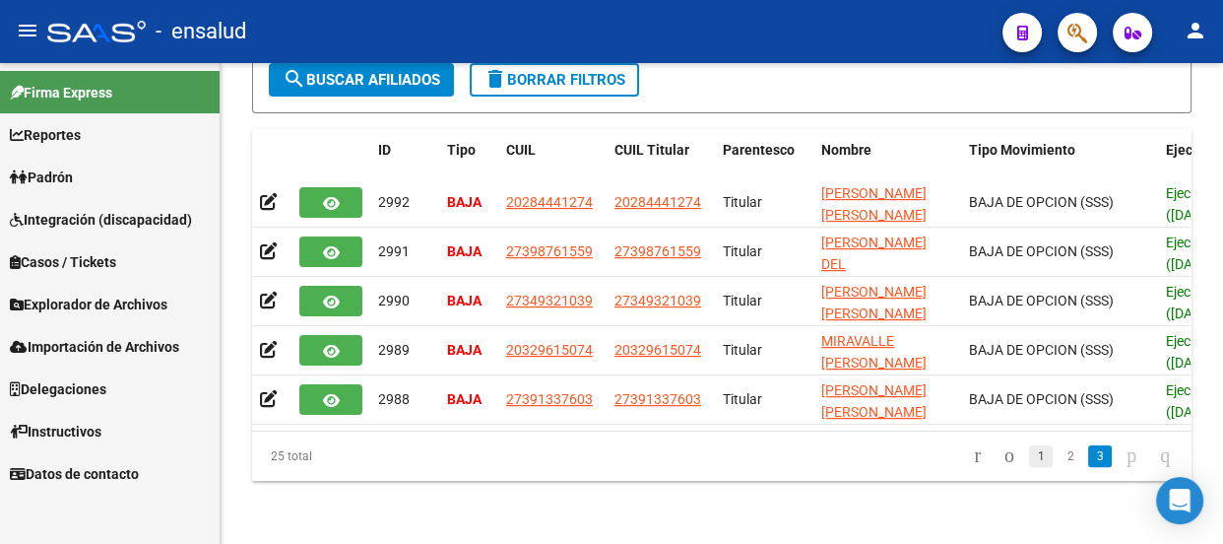
click at [1029, 456] on link "1" at bounding box center [1041, 456] width 24 height 22
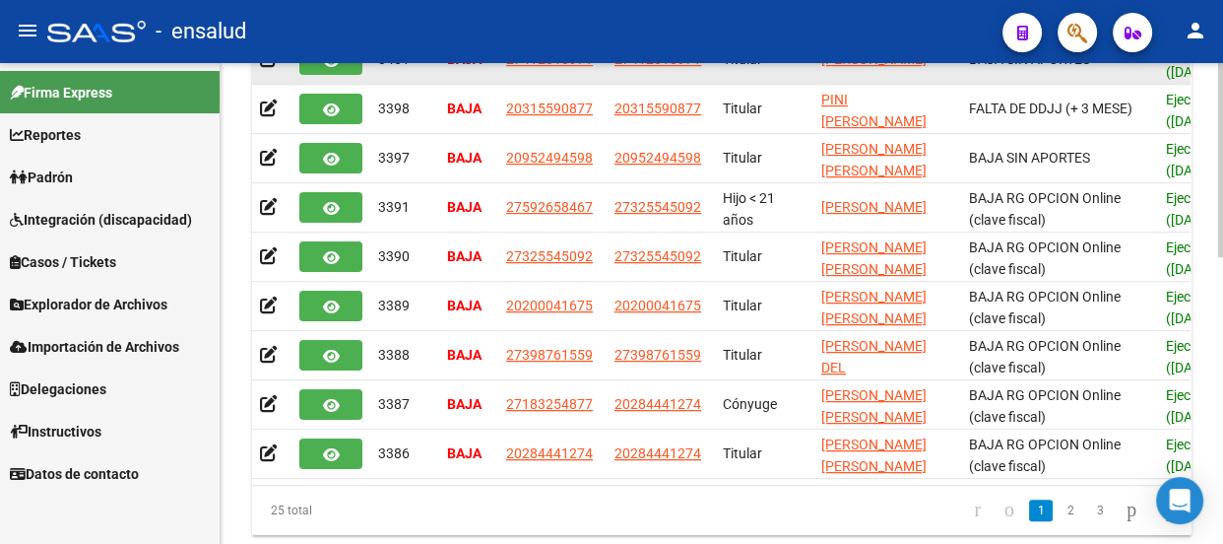
scroll to position [706, 0]
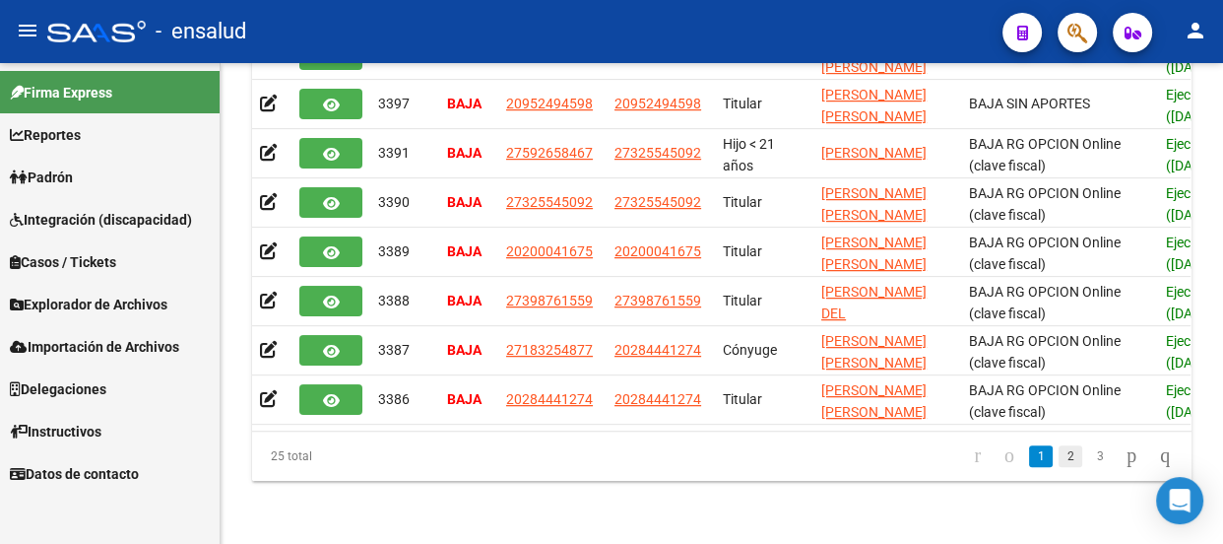
click at [1059, 461] on link "2" at bounding box center [1071, 456] width 24 height 22
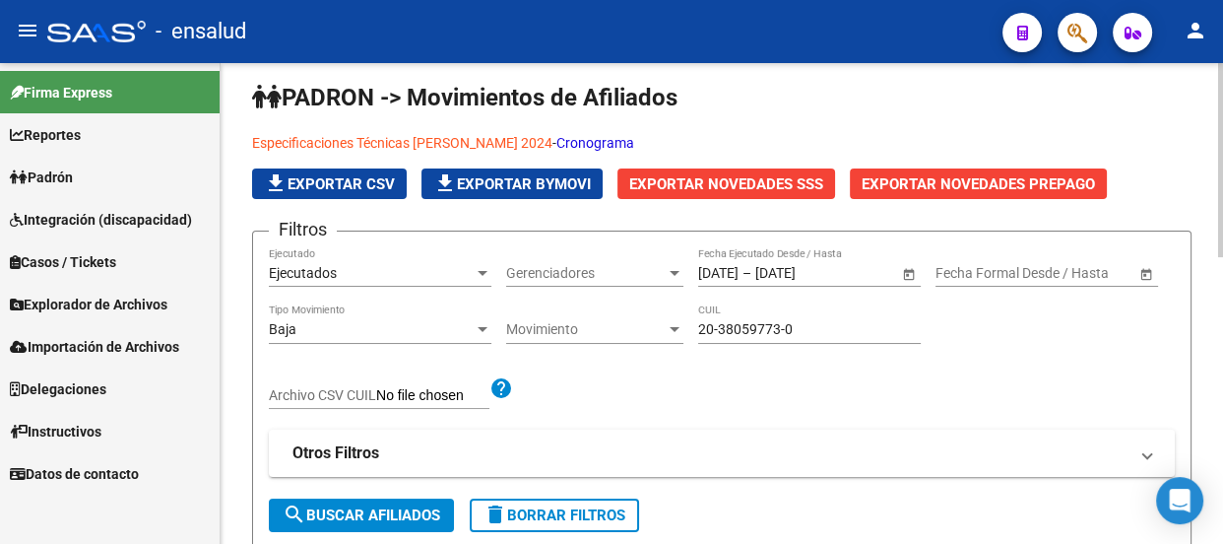
scroll to position [0, 0]
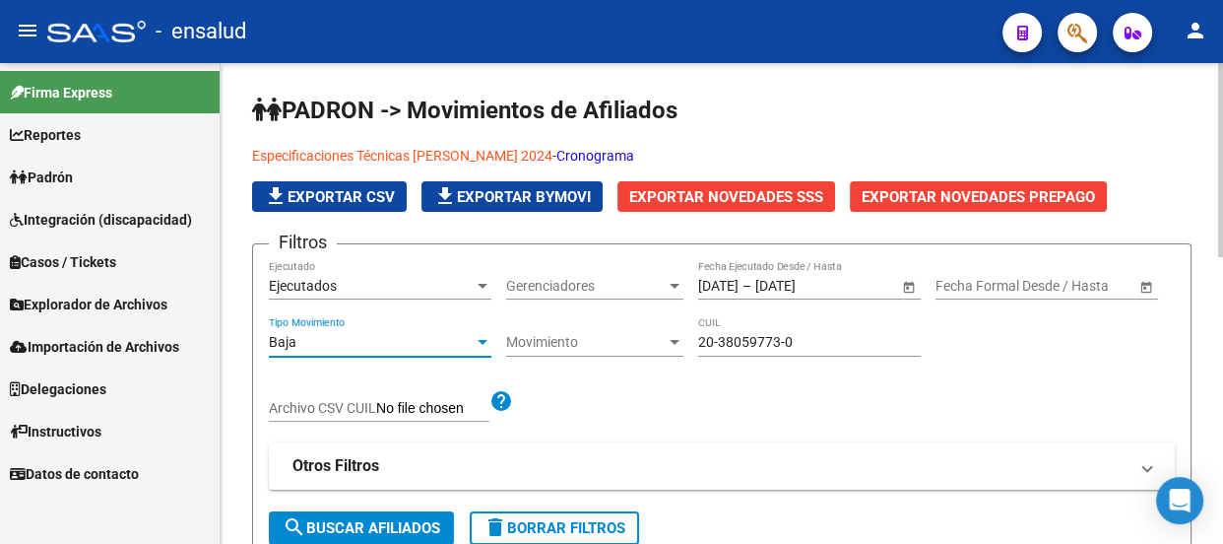
click at [343, 340] on div "Baja" at bounding box center [371, 342] width 205 height 17
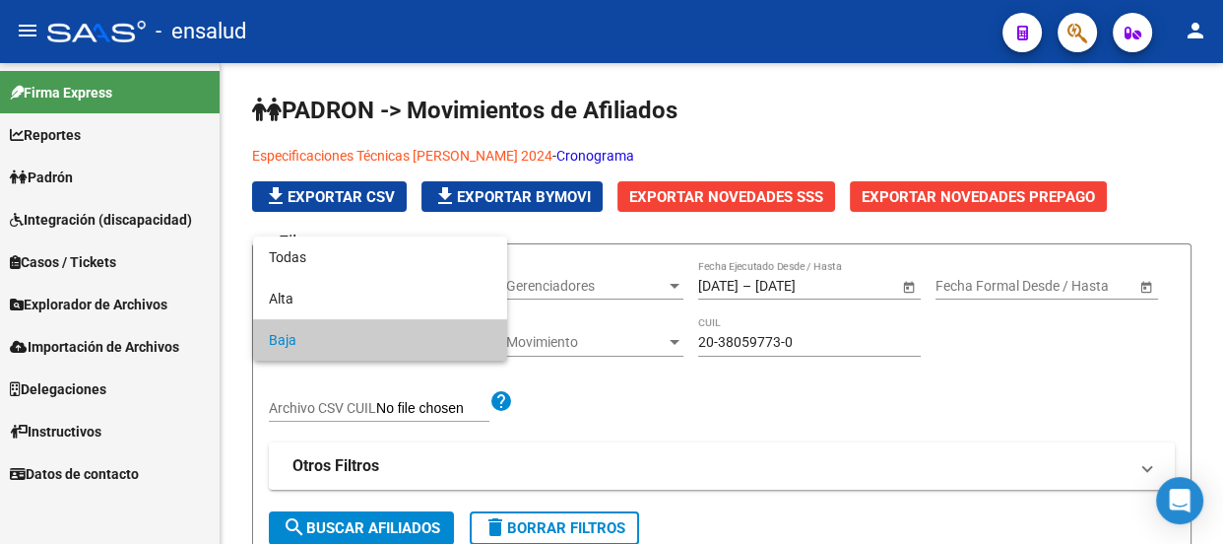
click at [75, 172] on div at bounding box center [611, 272] width 1223 height 544
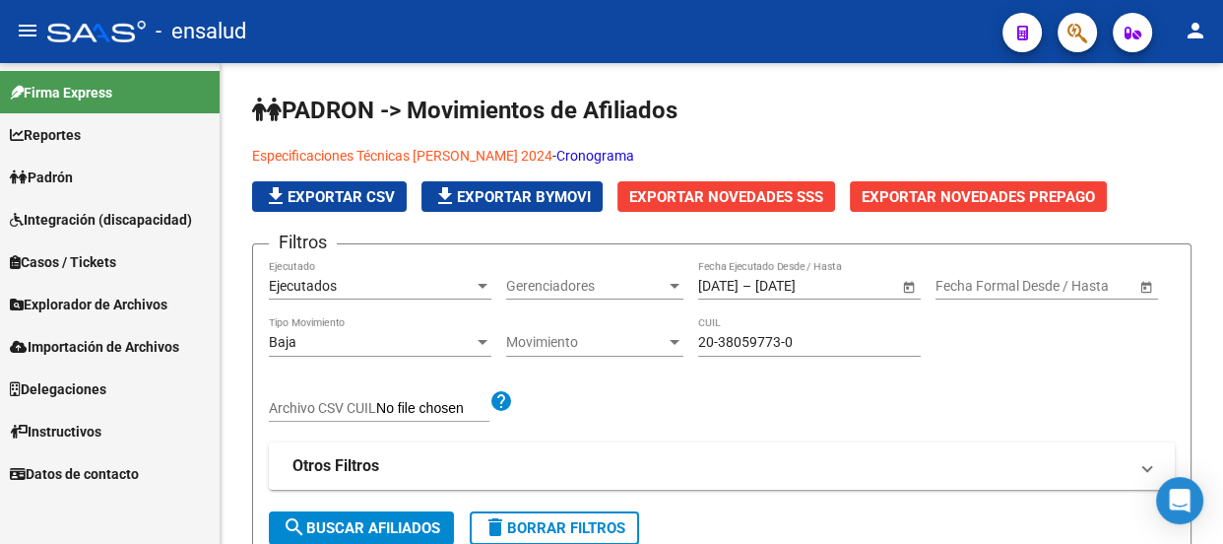
click at [73, 172] on span "Padrón" at bounding box center [41, 177] width 63 height 22
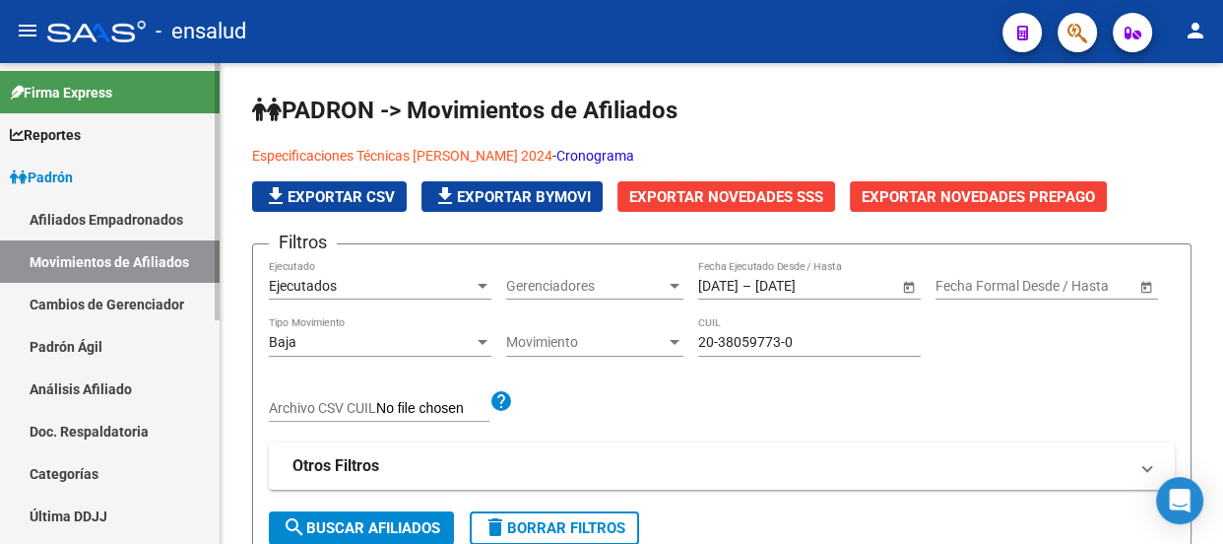
click at [78, 219] on link "Afiliados Empadronados" at bounding box center [110, 219] width 220 height 42
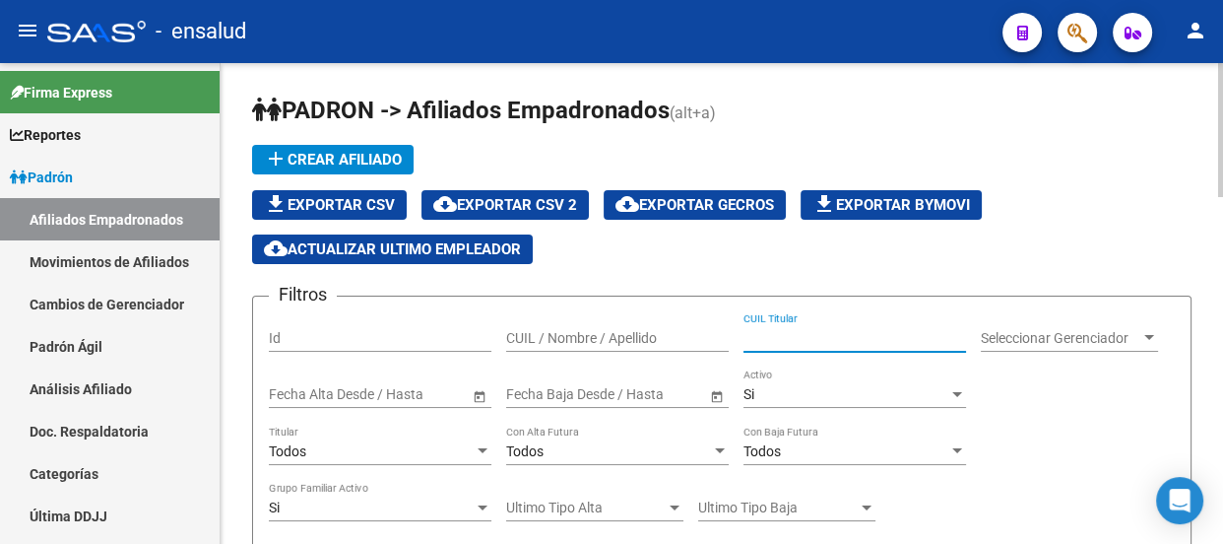
click at [763, 330] on input "CUIL Titular" at bounding box center [855, 338] width 223 height 17
click at [804, 342] on input "CUIL Titular" at bounding box center [855, 338] width 223 height 17
click at [824, 345] on div "CUIL Titular" at bounding box center [855, 331] width 223 height 39
click at [819, 336] on input "CUIL Titular" at bounding box center [855, 338] width 223 height 17
click at [819, 335] on input "CUIL Titular" at bounding box center [855, 338] width 223 height 17
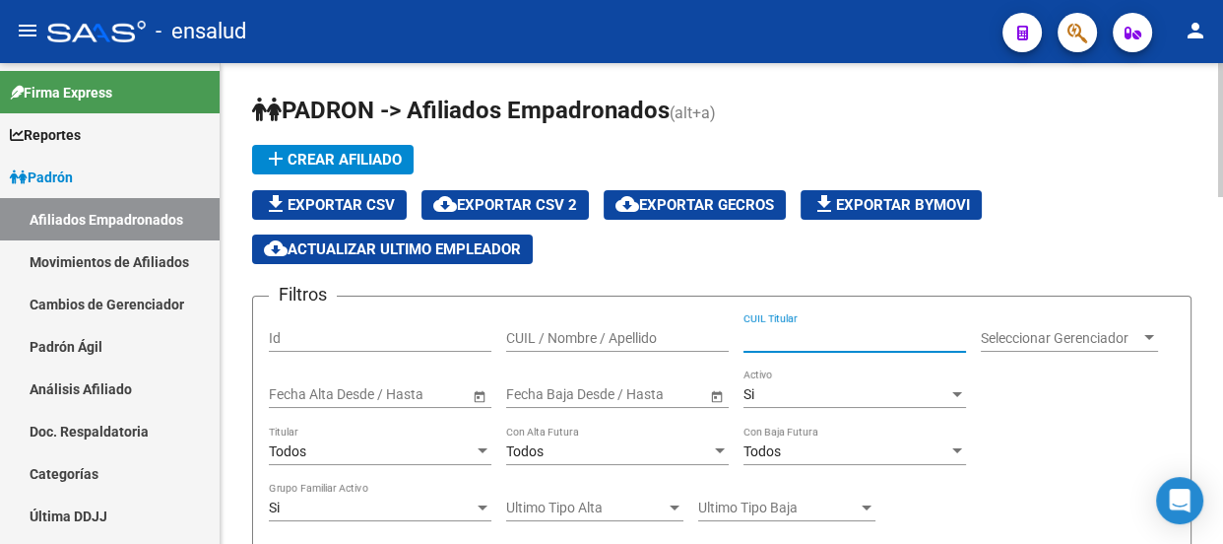
paste input "27-22750642-9"
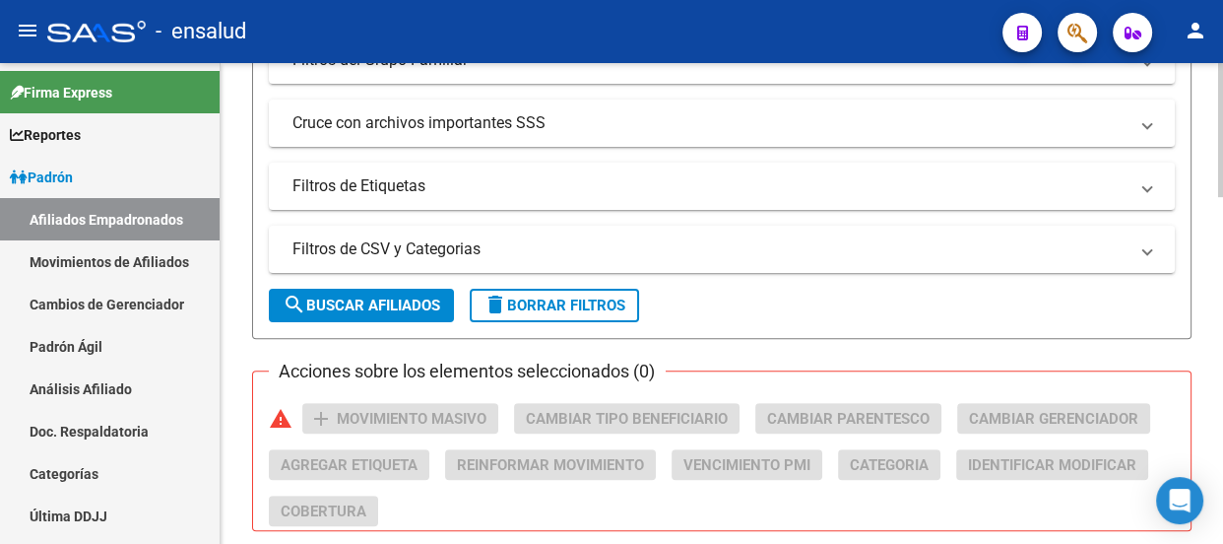
scroll to position [716, 0]
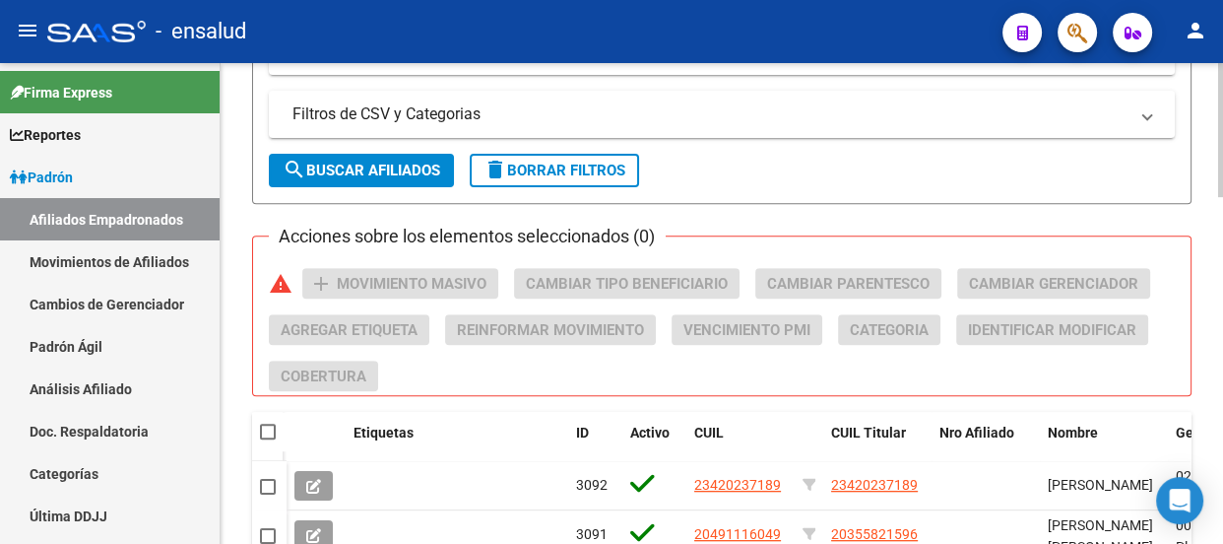
type input "27-22750642-9"
click at [335, 163] on span "search Buscar Afiliados" at bounding box center [362, 171] width 158 height 18
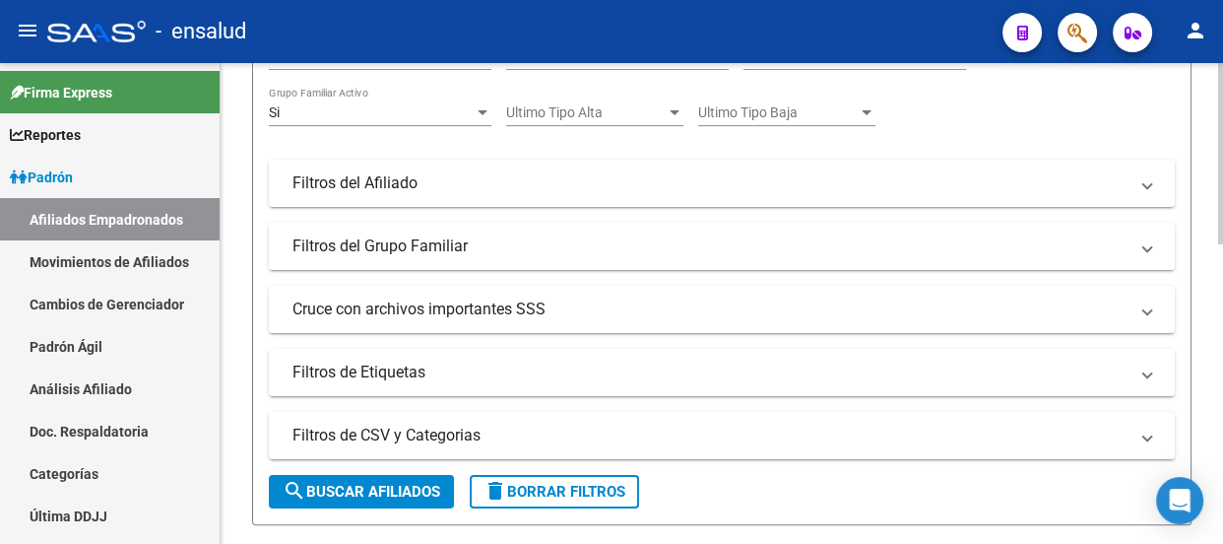
scroll to position [345, 0]
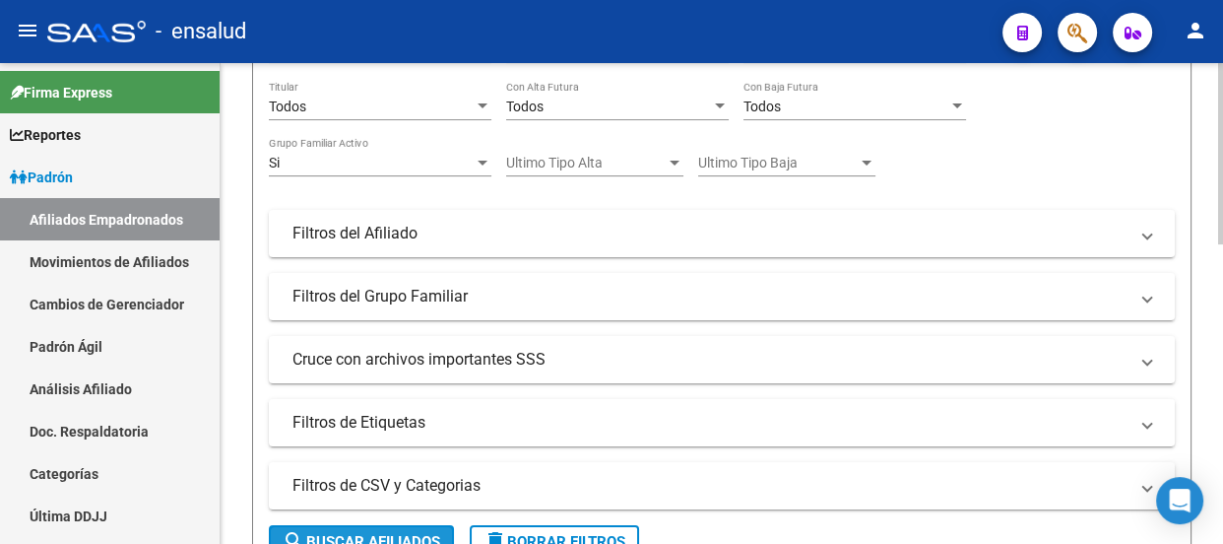
click at [393, 533] on span "search Buscar Afiliados" at bounding box center [362, 542] width 158 height 18
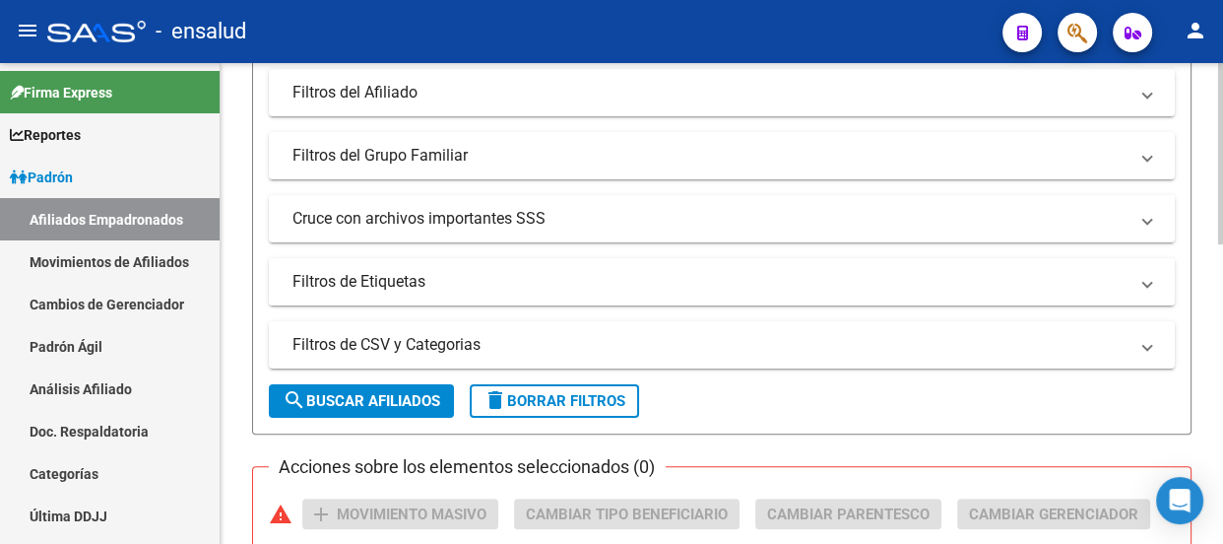
scroll to position [434, 0]
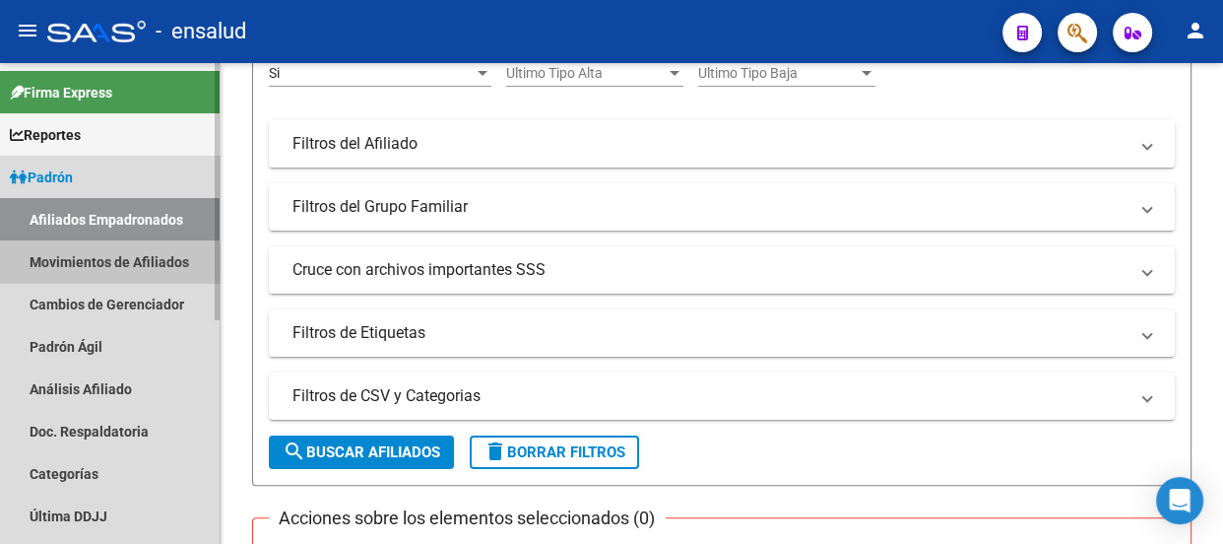
click at [89, 261] on link "Movimientos de Afiliados" at bounding box center [110, 261] width 220 height 42
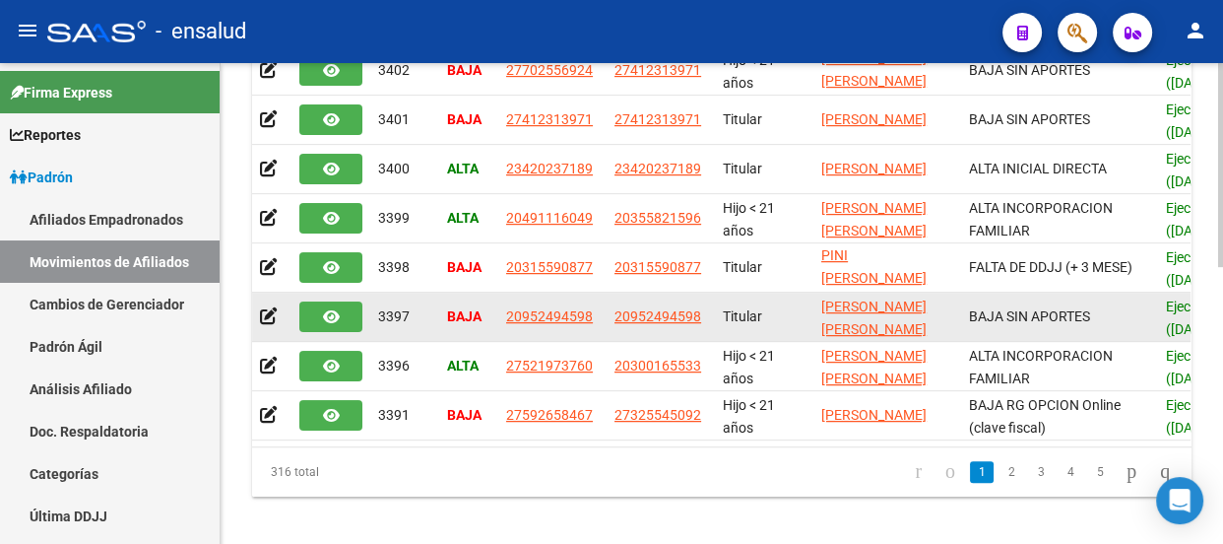
scroll to position [650, 0]
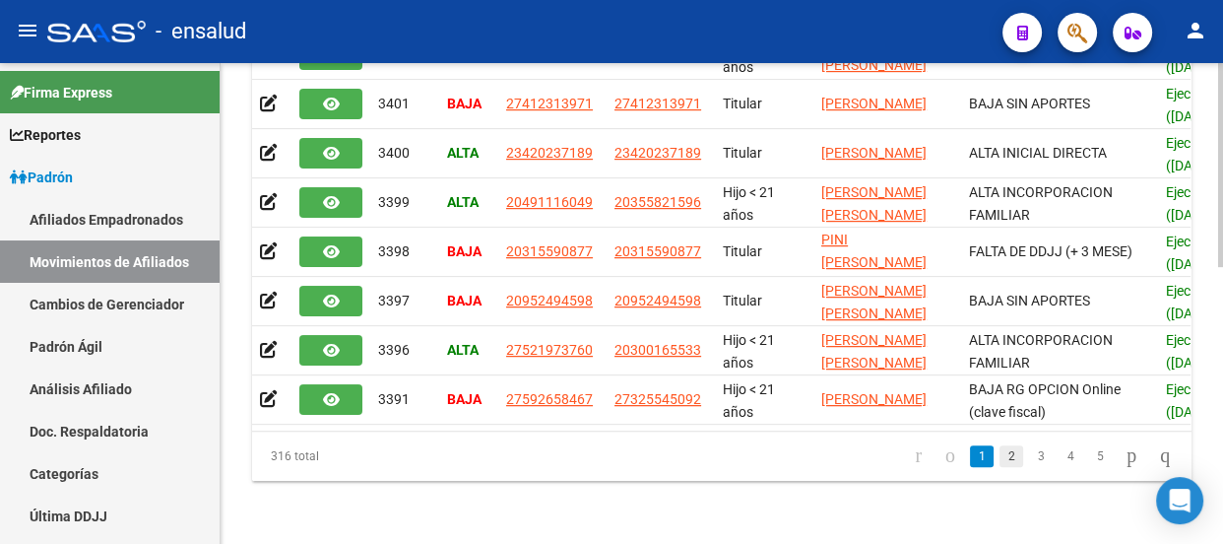
click at [1000, 454] on link "2" at bounding box center [1012, 456] width 24 height 22
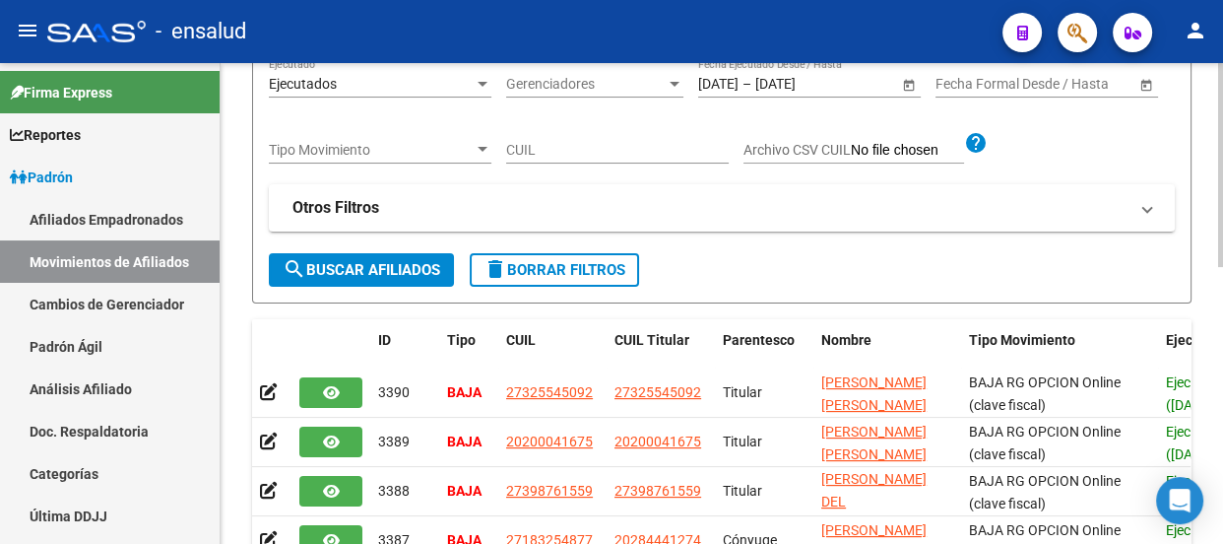
scroll to position [0, 0]
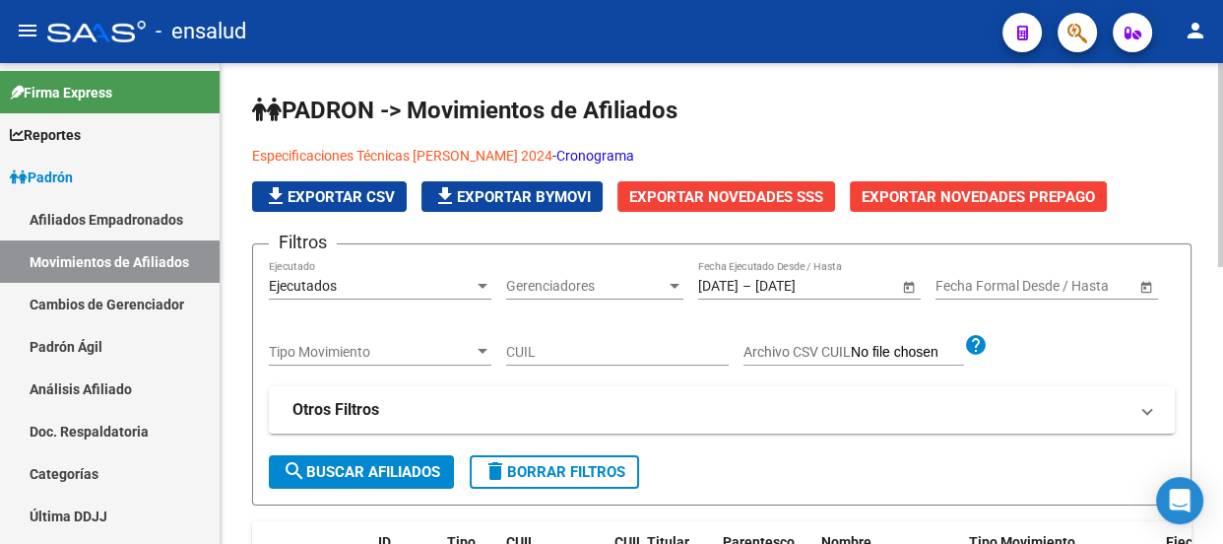
click at [552, 348] on input "CUIL" at bounding box center [617, 352] width 223 height 17
paste input "20-38059773-0"
type input "20-38059773-0"
click at [377, 468] on span "search Buscar Afiliados" at bounding box center [362, 472] width 158 height 18
click at [59, 166] on span "Padrón" at bounding box center [41, 177] width 63 height 22
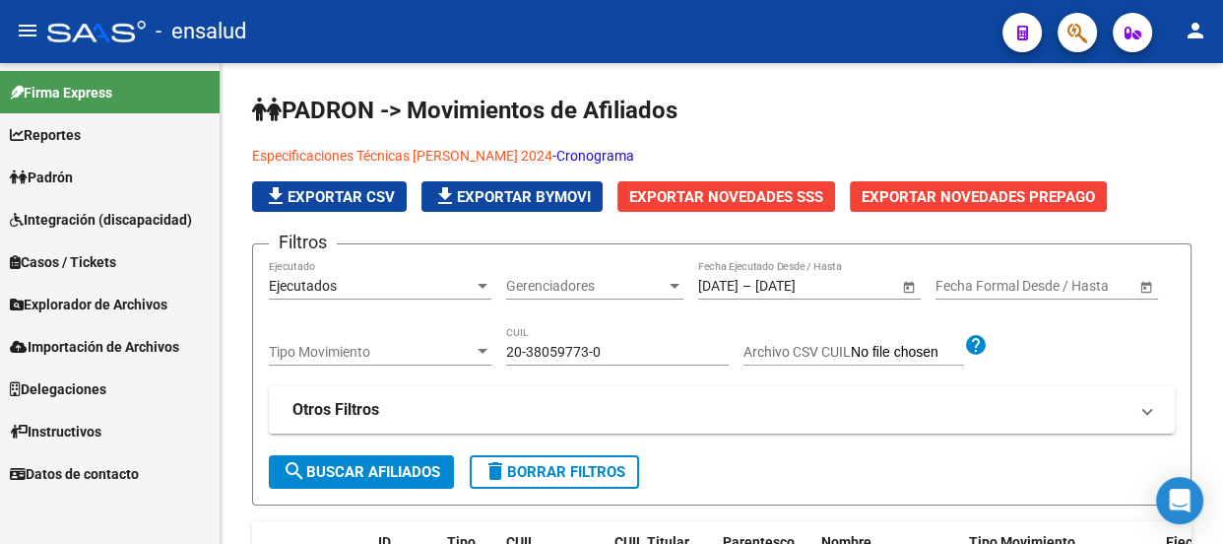
click at [73, 173] on span "Padrón" at bounding box center [41, 177] width 63 height 22
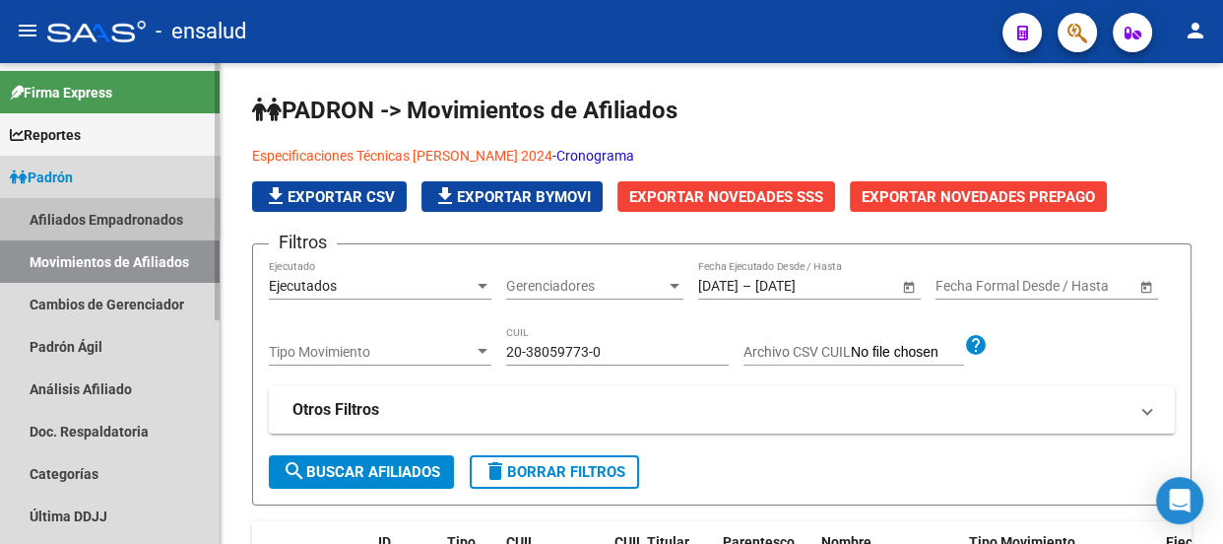
click at [86, 219] on link "Afiliados Empadronados" at bounding box center [110, 219] width 220 height 42
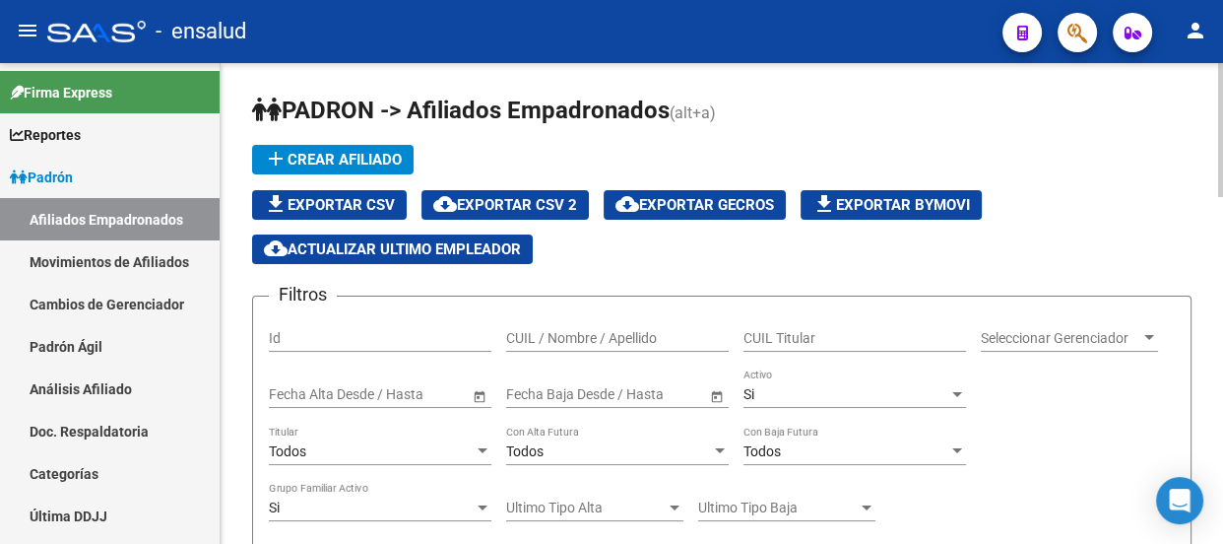
click at [779, 331] on input "CUIL Titular" at bounding box center [855, 338] width 223 height 17
paste input "20-38059773-0"
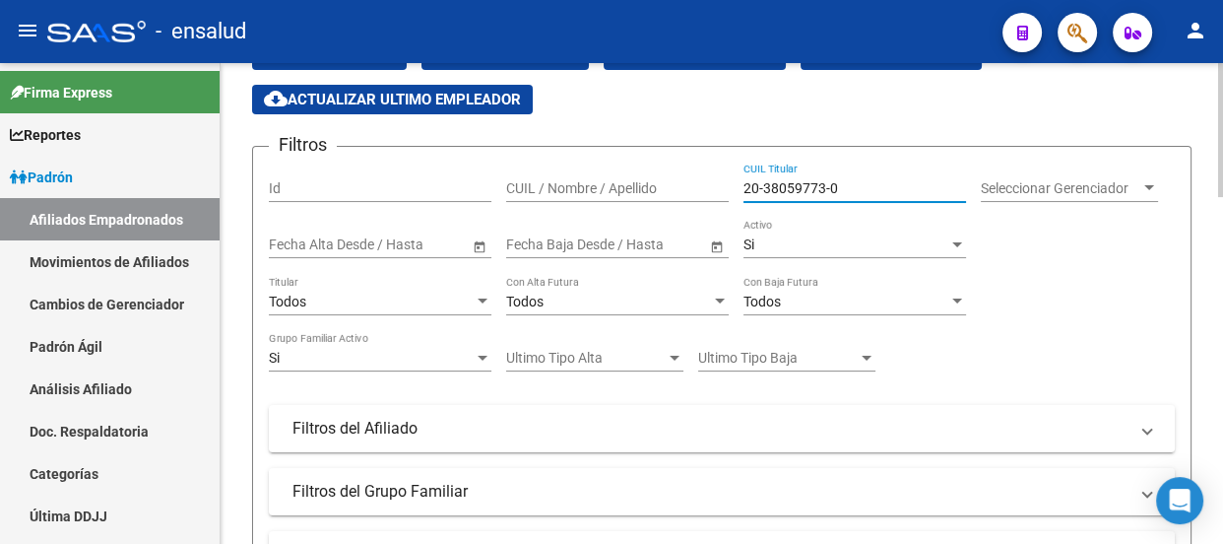
scroll to position [89, 0]
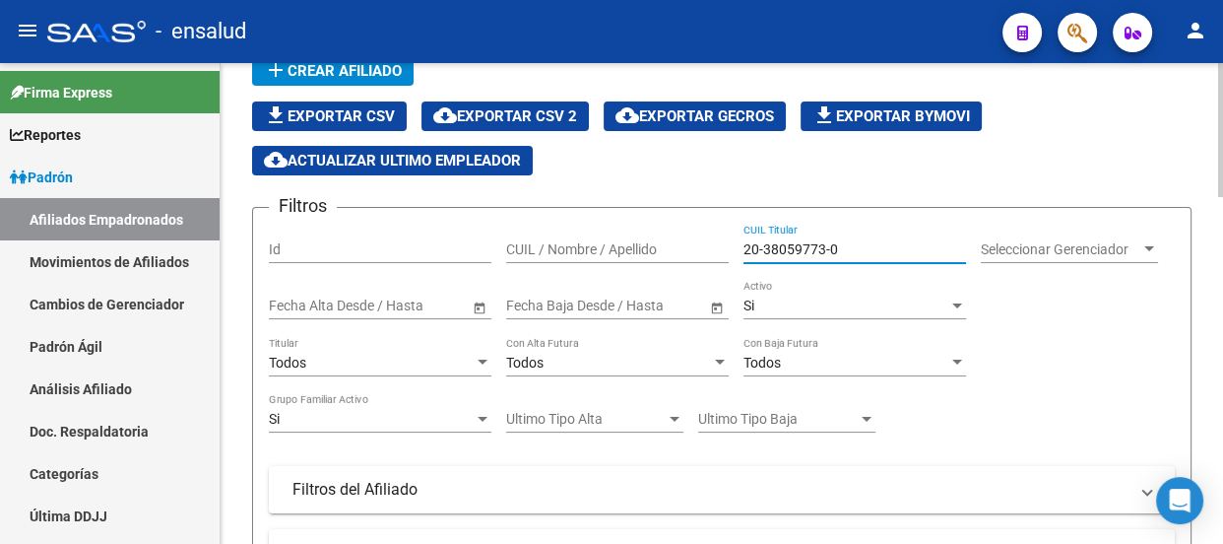
type input "20-38059773-0"
click at [401, 415] on div "Si" at bounding box center [371, 419] width 205 height 17
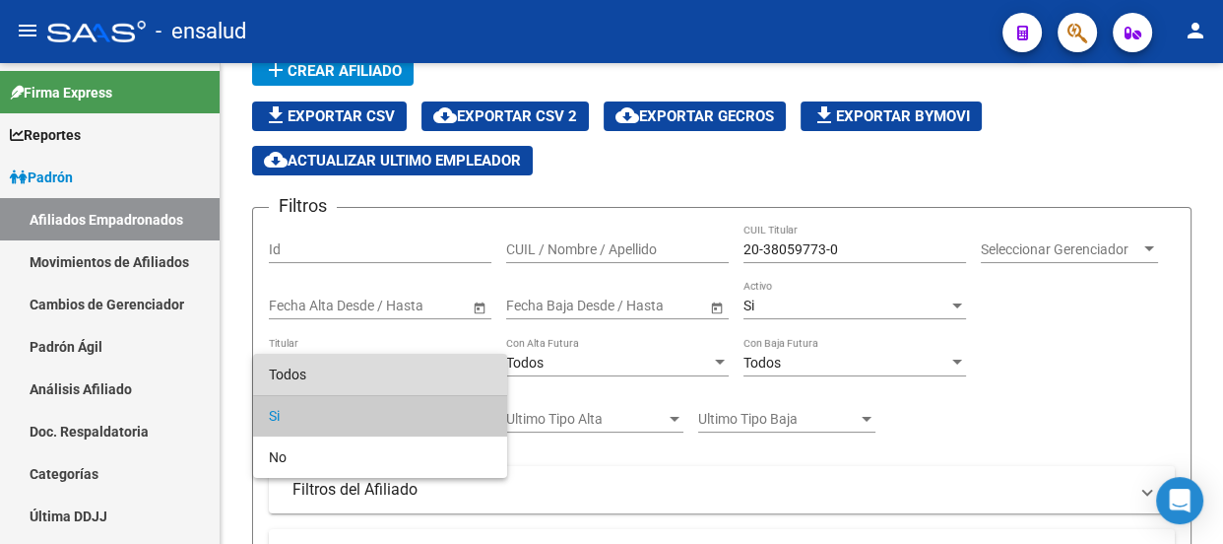
click at [387, 372] on span "Todos" at bounding box center [380, 374] width 223 height 41
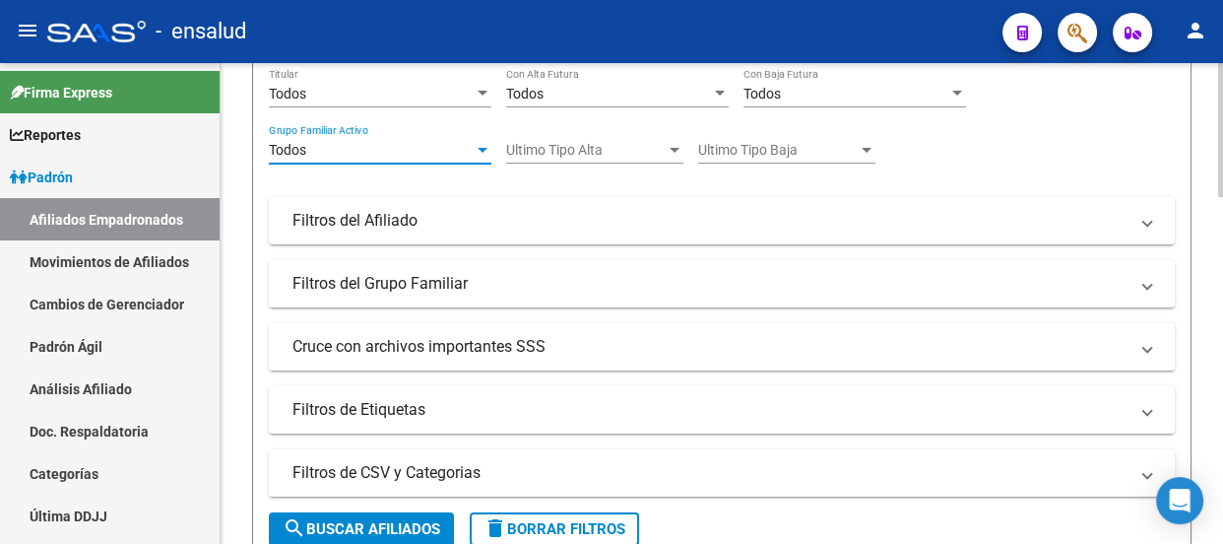
scroll to position [447, 0]
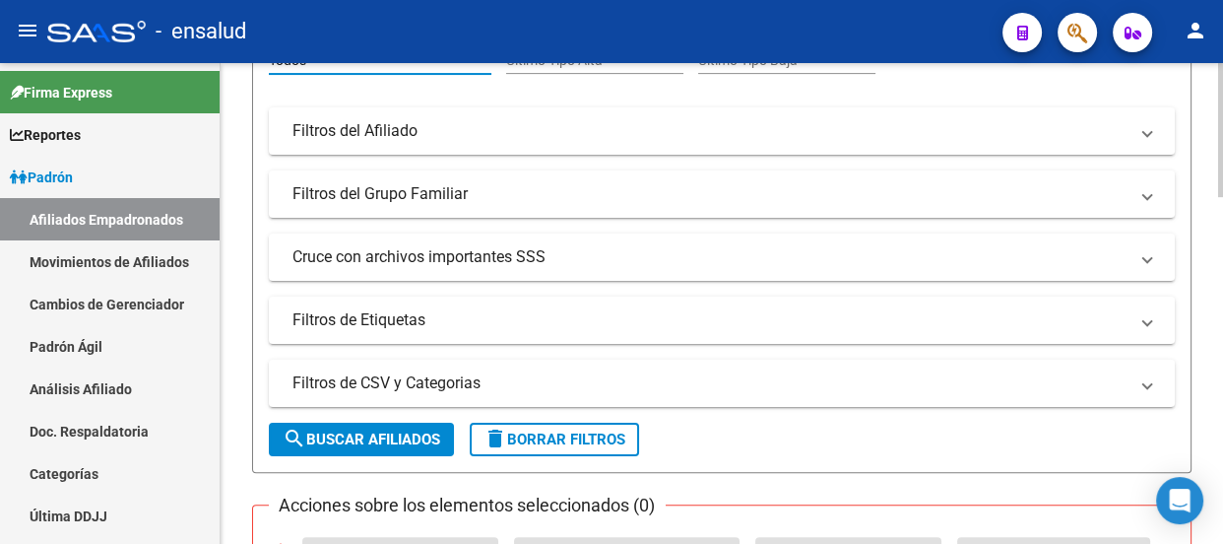
click at [335, 423] on button "search Buscar Afiliados" at bounding box center [361, 439] width 185 height 33
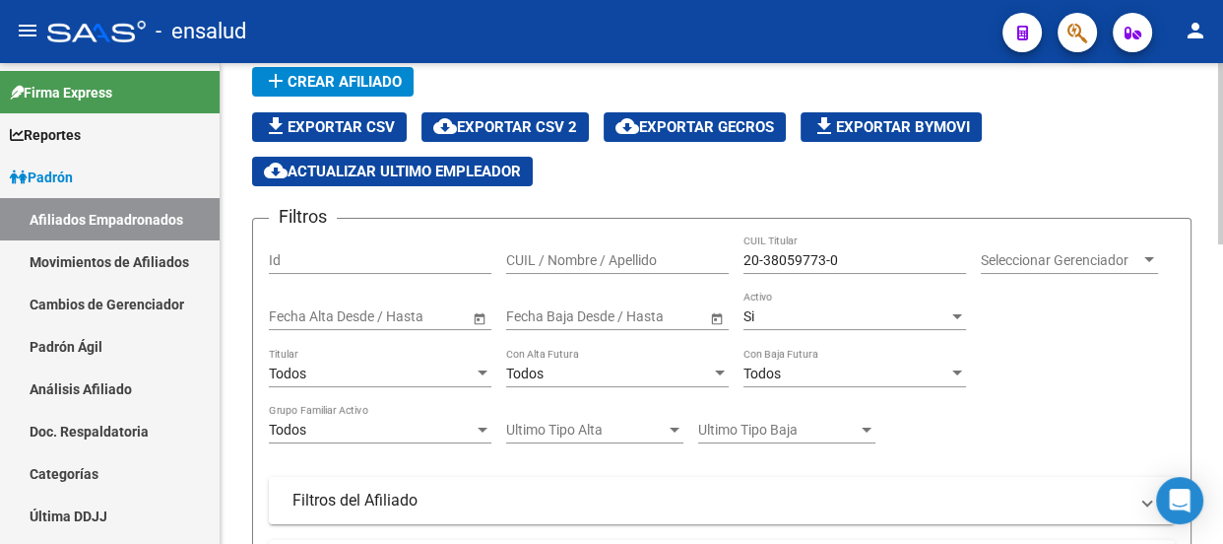
scroll to position [77, 0]
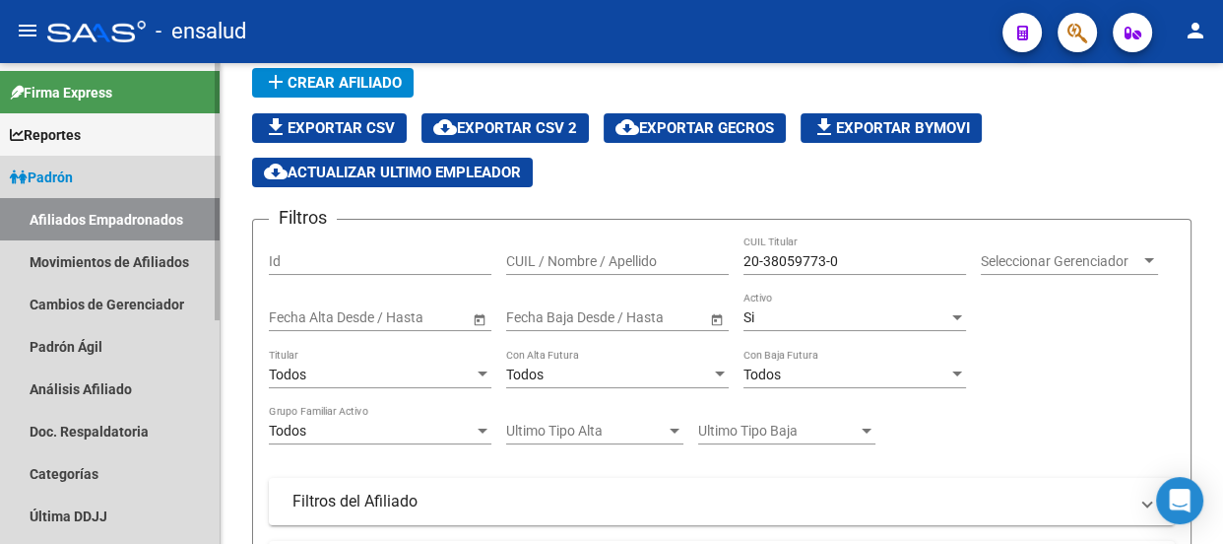
click at [59, 172] on span "Padrón" at bounding box center [41, 177] width 63 height 22
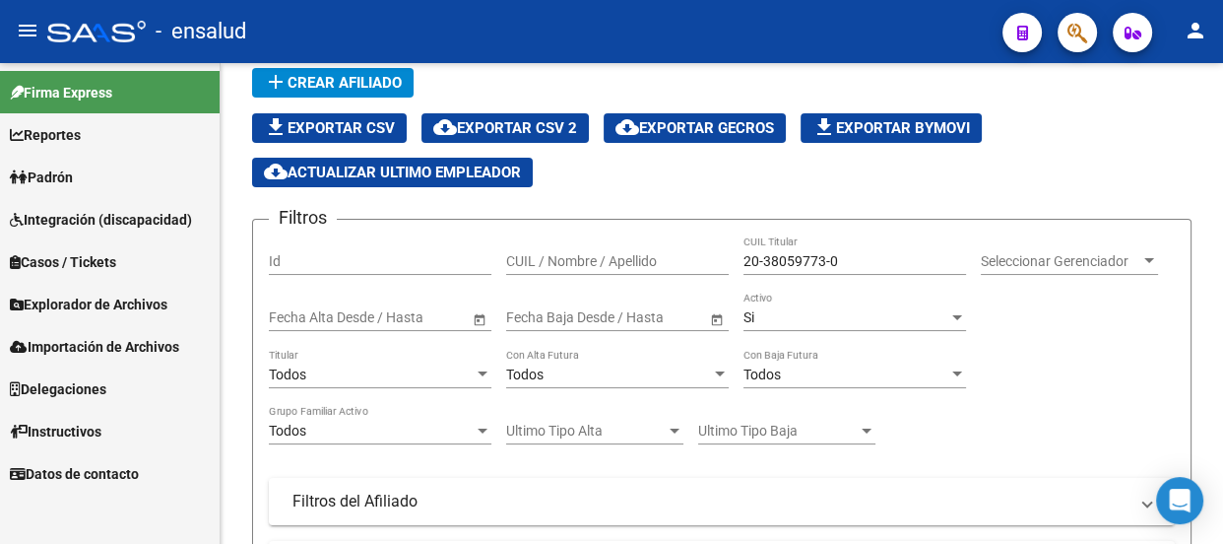
click at [58, 177] on span "Padrón" at bounding box center [41, 177] width 63 height 22
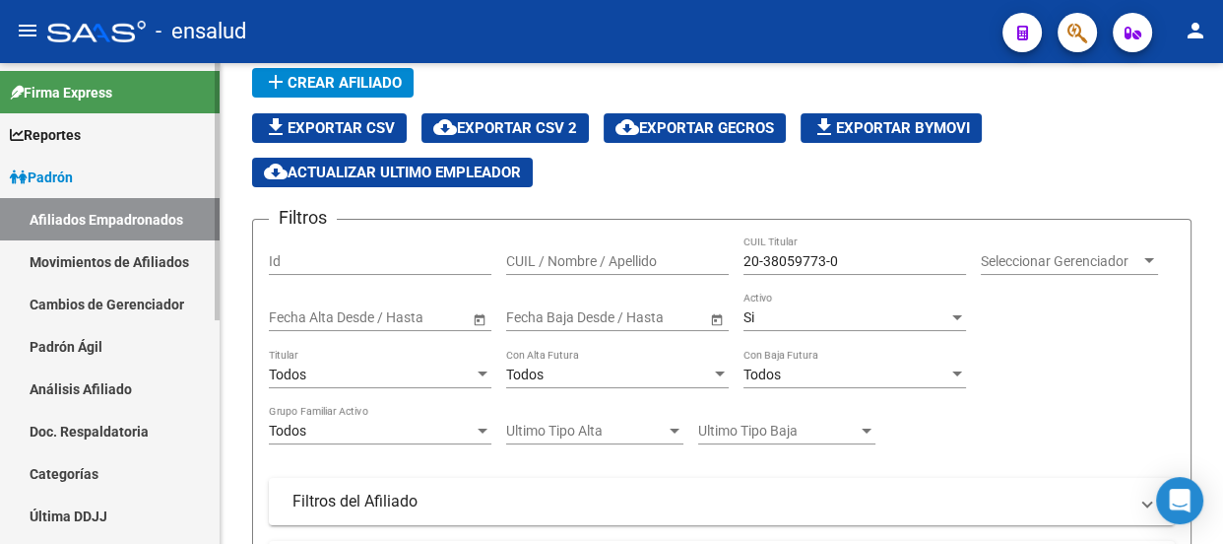
click at [110, 221] on link "Afiliados Empadronados" at bounding box center [110, 219] width 220 height 42
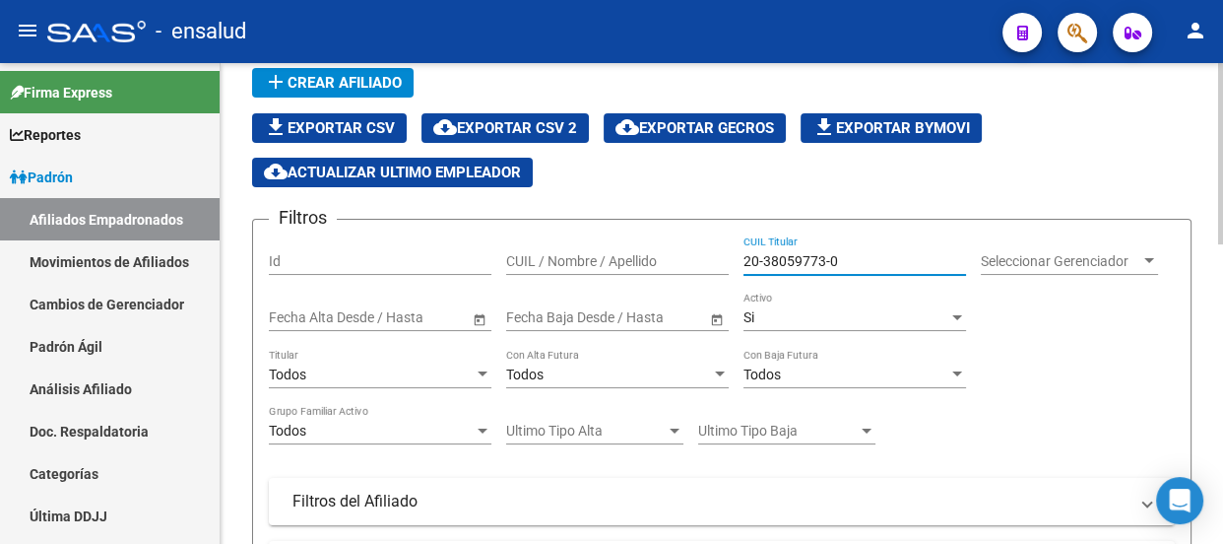
drag, startPoint x: 874, startPoint y: 256, endPoint x: 652, endPoint y: 249, distance: 221.7
click at [652, 249] on div "Filtros Id CUIL / Nombre / Apellido 20-38059773-0 CUIL Titular Seleccionar Gere…" at bounding box center [722, 474] width 906 height 479
click at [868, 313] on div "Si" at bounding box center [846, 317] width 205 height 17
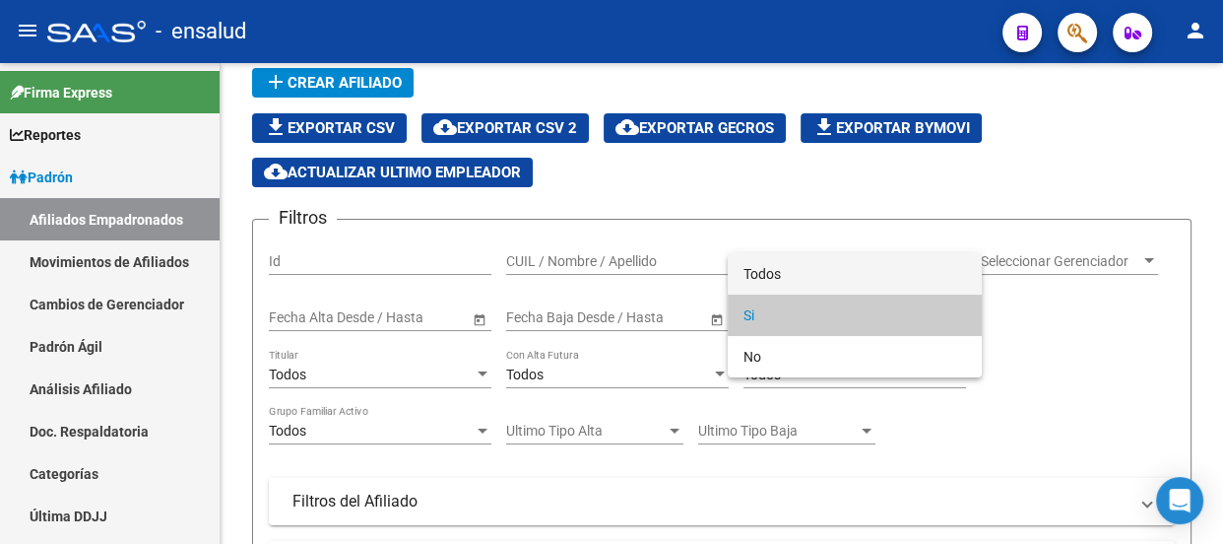
click at [846, 268] on span "Todos" at bounding box center [855, 273] width 223 height 41
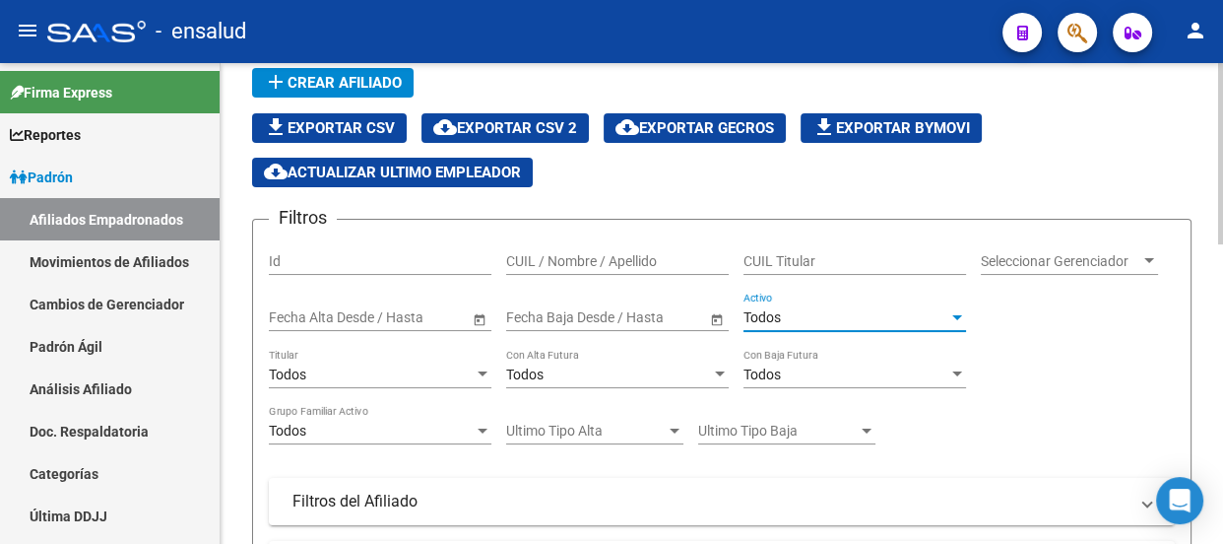
click at [808, 258] on input "CUIL Titular" at bounding box center [855, 261] width 223 height 17
paste input "20-38059773-0"
type input "20-38059773-0"
click at [1011, 259] on span "Seleccionar Gerenciador" at bounding box center [1061, 261] width 160 height 17
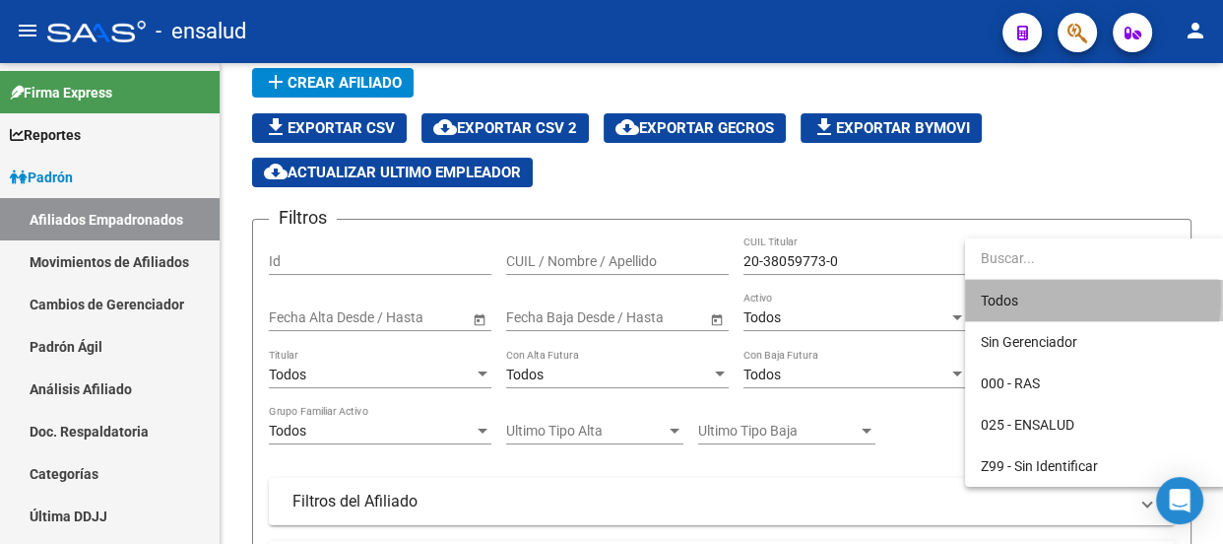
click at [1028, 294] on span "Todos" at bounding box center [1095, 300] width 229 height 41
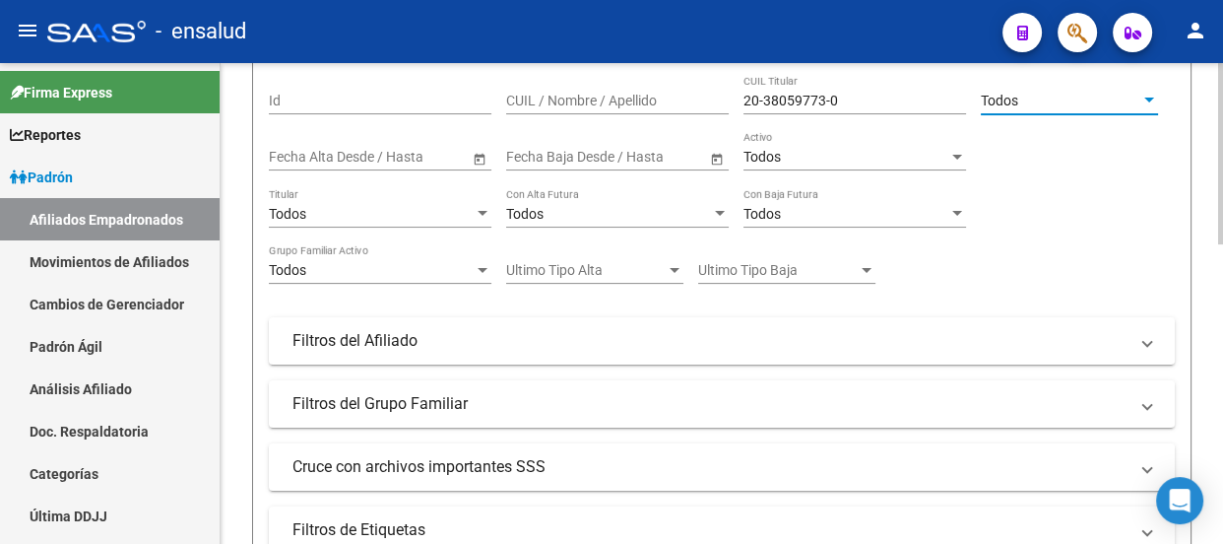
scroll to position [524, 0]
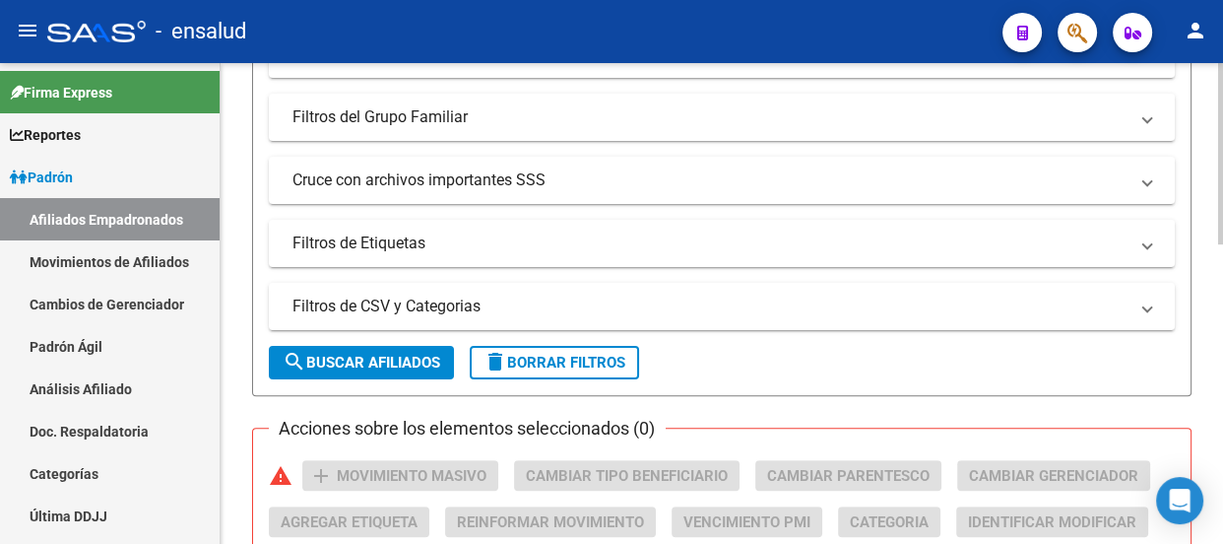
click at [354, 363] on span "search Buscar Afiliados" at bounding box center [362, 363] width 158 height 18
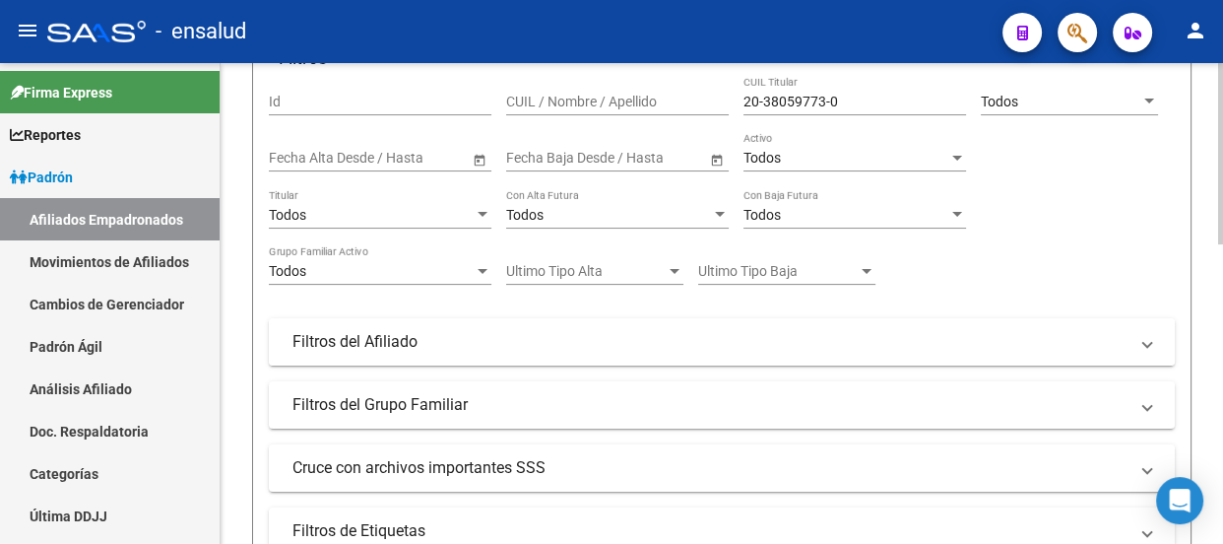
scroll to position [77, 0]
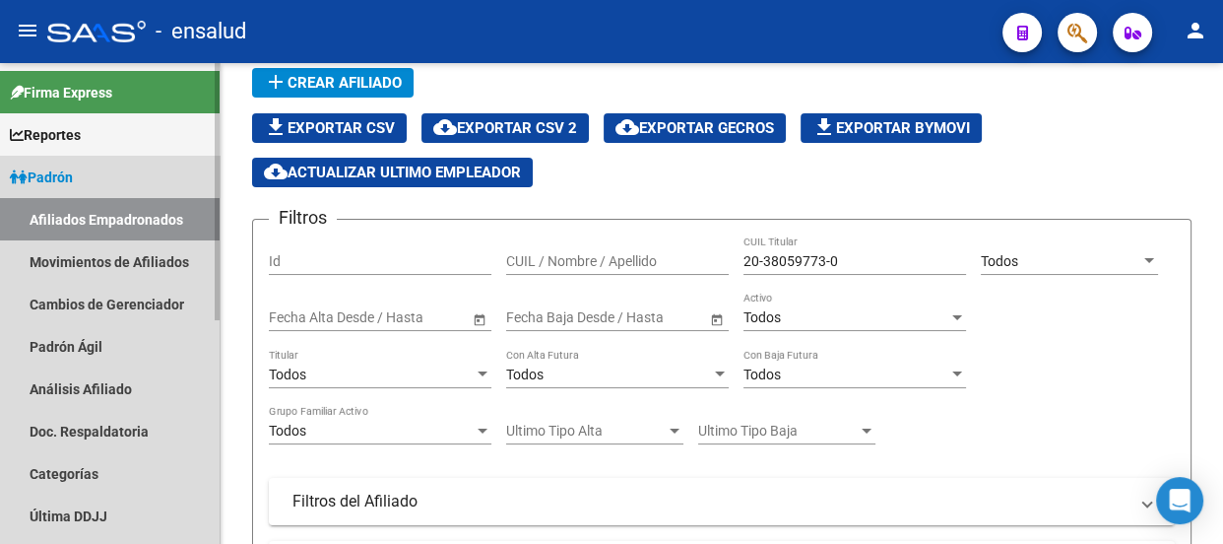
click at [65, 169] on span "Padrón" at bounding box center [41, 177] width 63 height 22
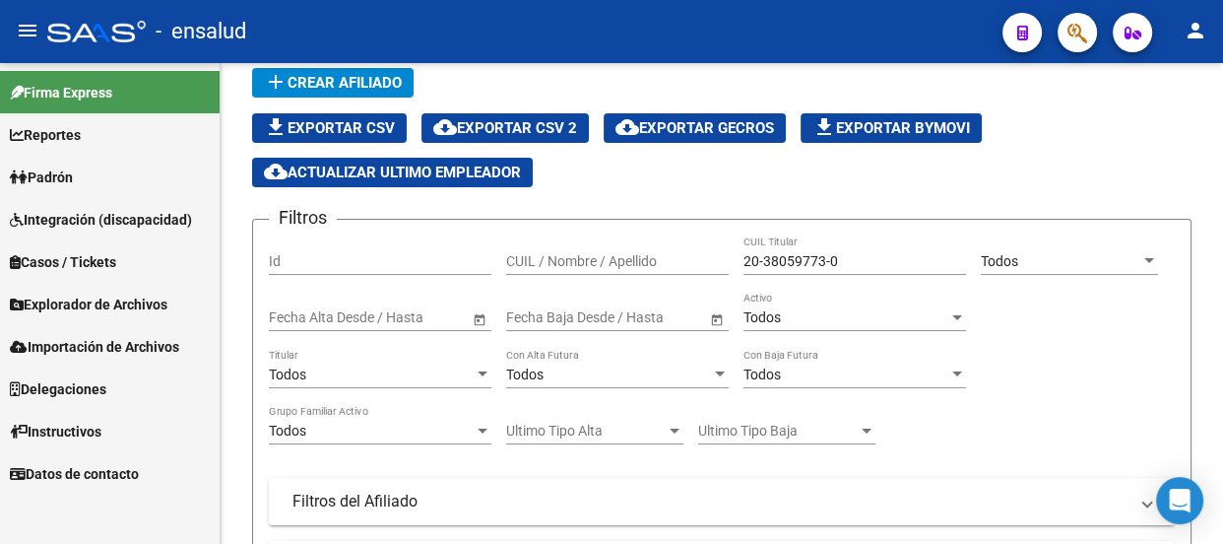
click at [66, 169] on span "Padrón" at bounding box center [41, 177] width 63 height 22
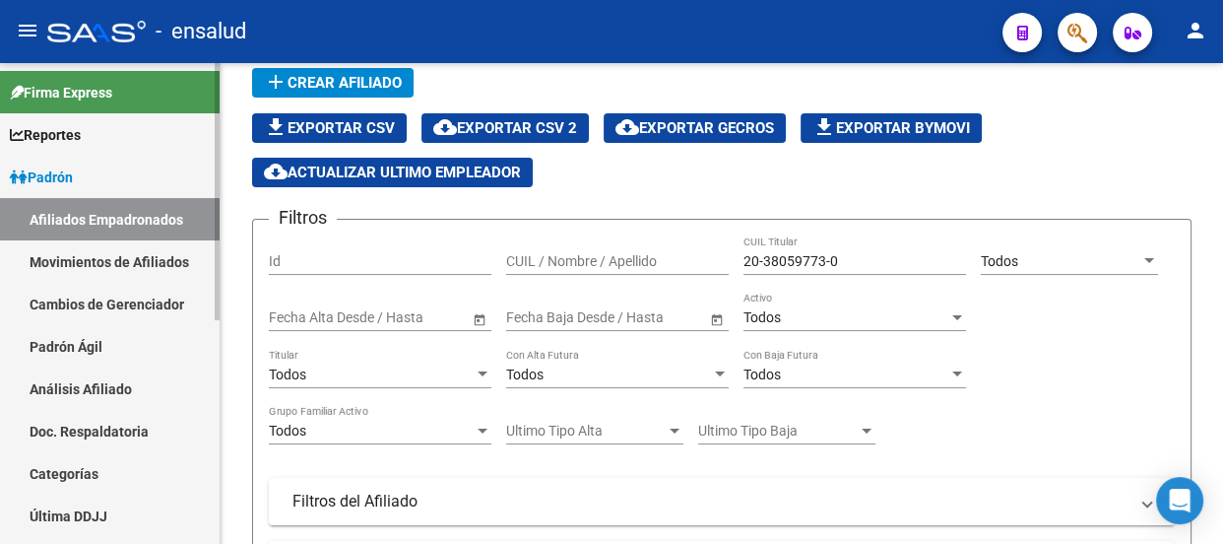
click at [71, 348] on link "Padrón Ágil" at bounding box center [110, 346] width 220 height 42
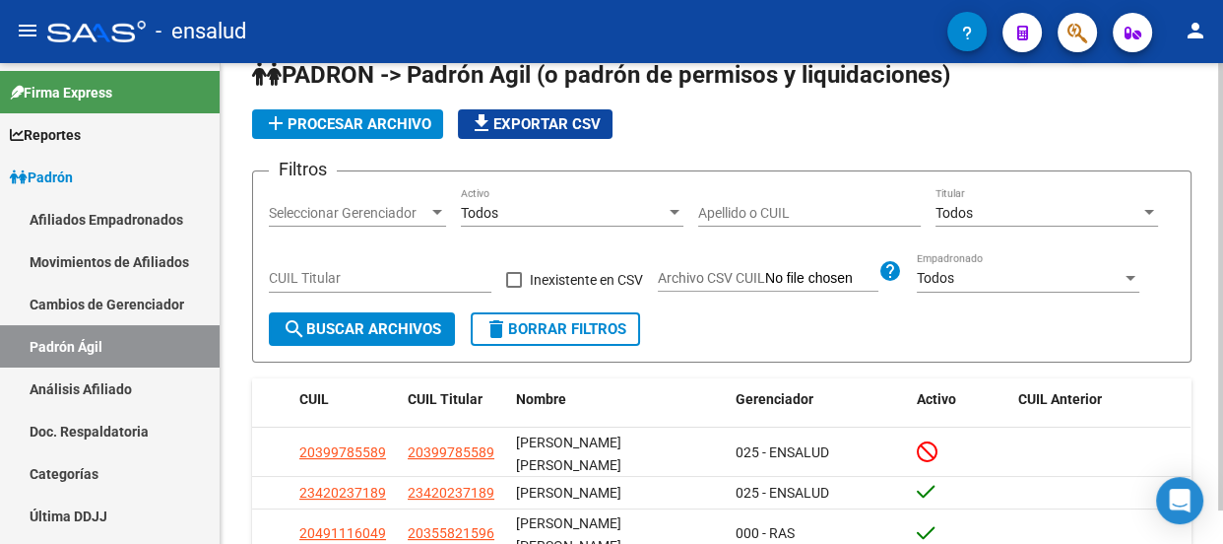
scroll to position [77, 0]
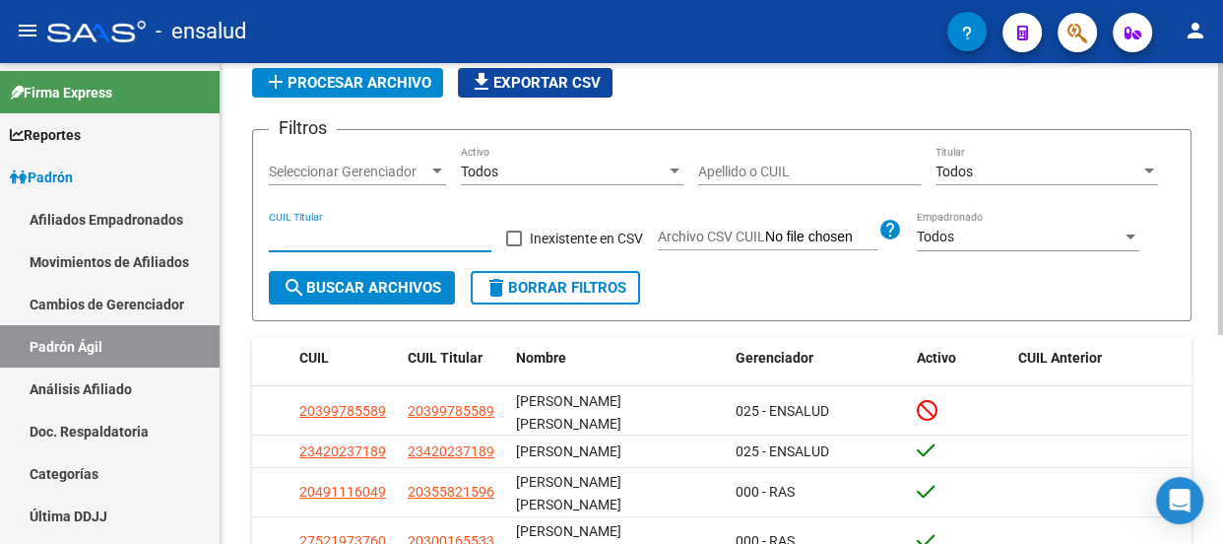
click at [364, 232] on input "CUIL Titular" at bounding box center [380, 237] width 223 height 17
paste input "20-38059773-0"
type input "20-38059773-0"
click at [388, 282] on span "search Buscar Archivos" at bounding box center [362, 288] width 159 height 18
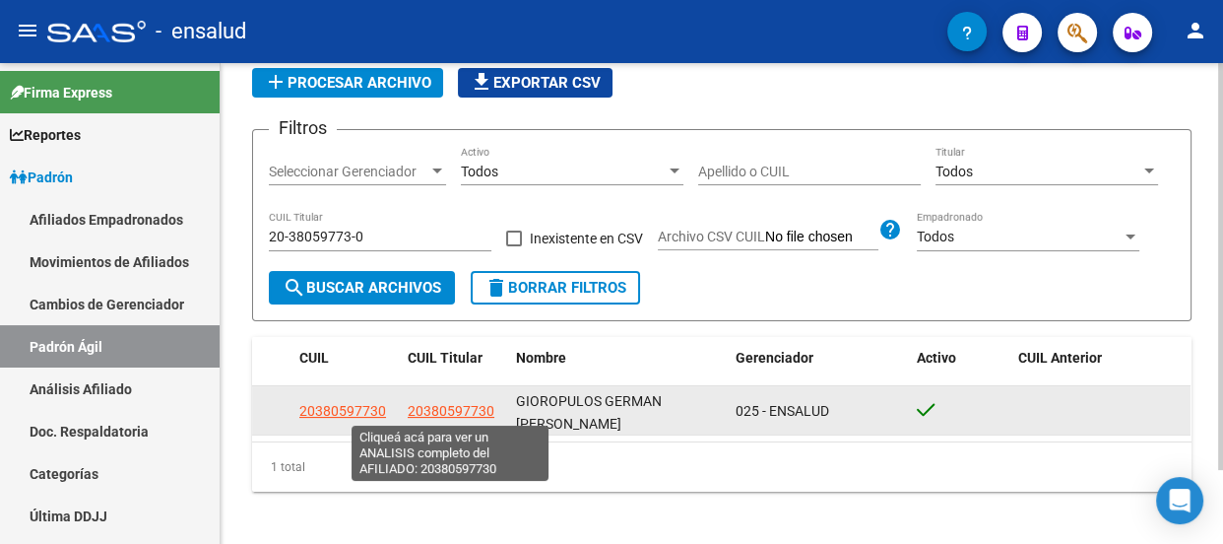
click at [464, 412] on span "20380597730" at bounding box center [451, 411] width 87 height 16
type textarea "20380597730"
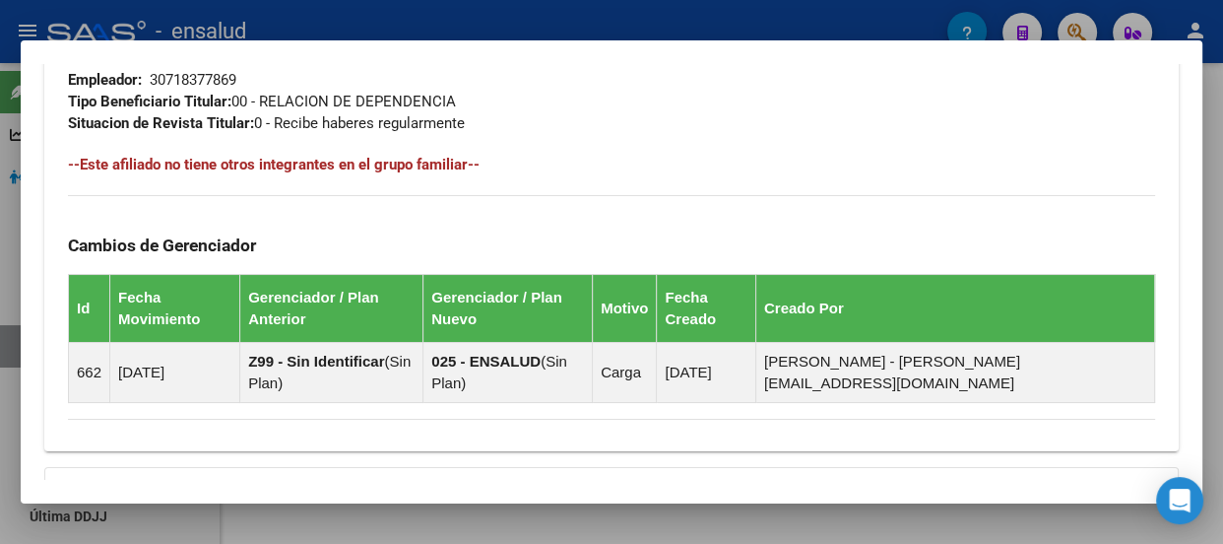
scroll to position [1387, 0]
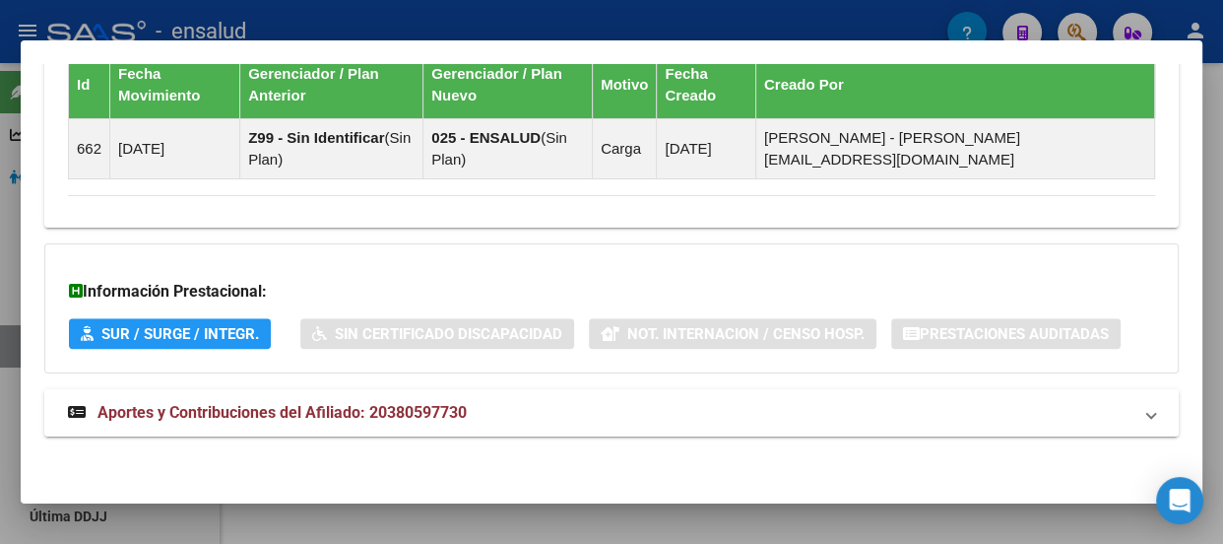
click at [315, 408] on span "Aportes y Contribuciones del Afiliado: 20380597730" at bounding box center [282, 412] width 369 height 19
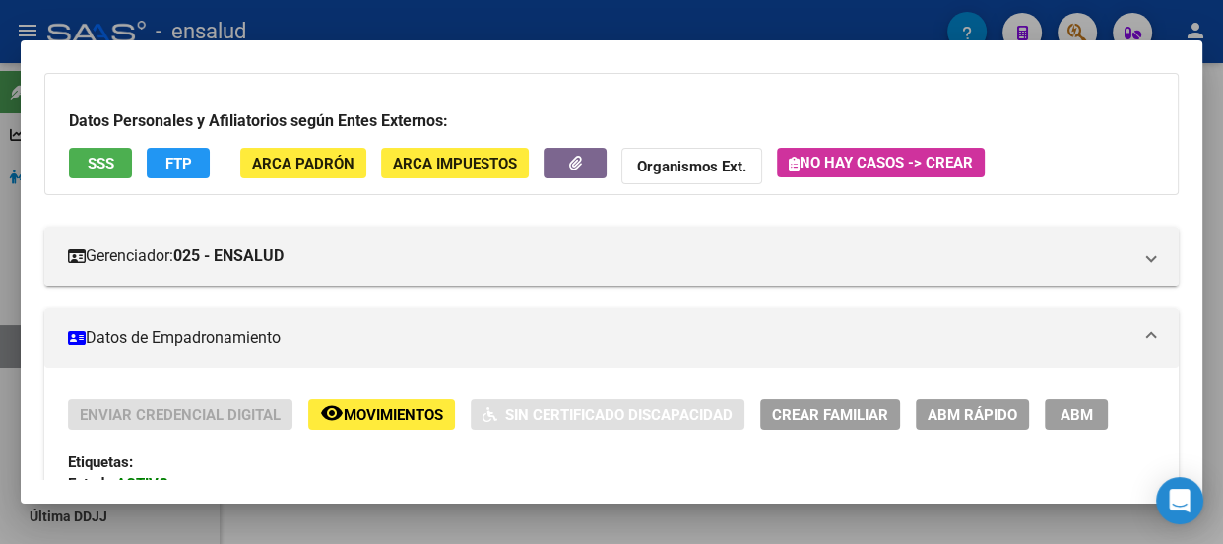
scroll to position [0, 0]
